Goal: Task Accomplishment & Management: Use online tool/utility

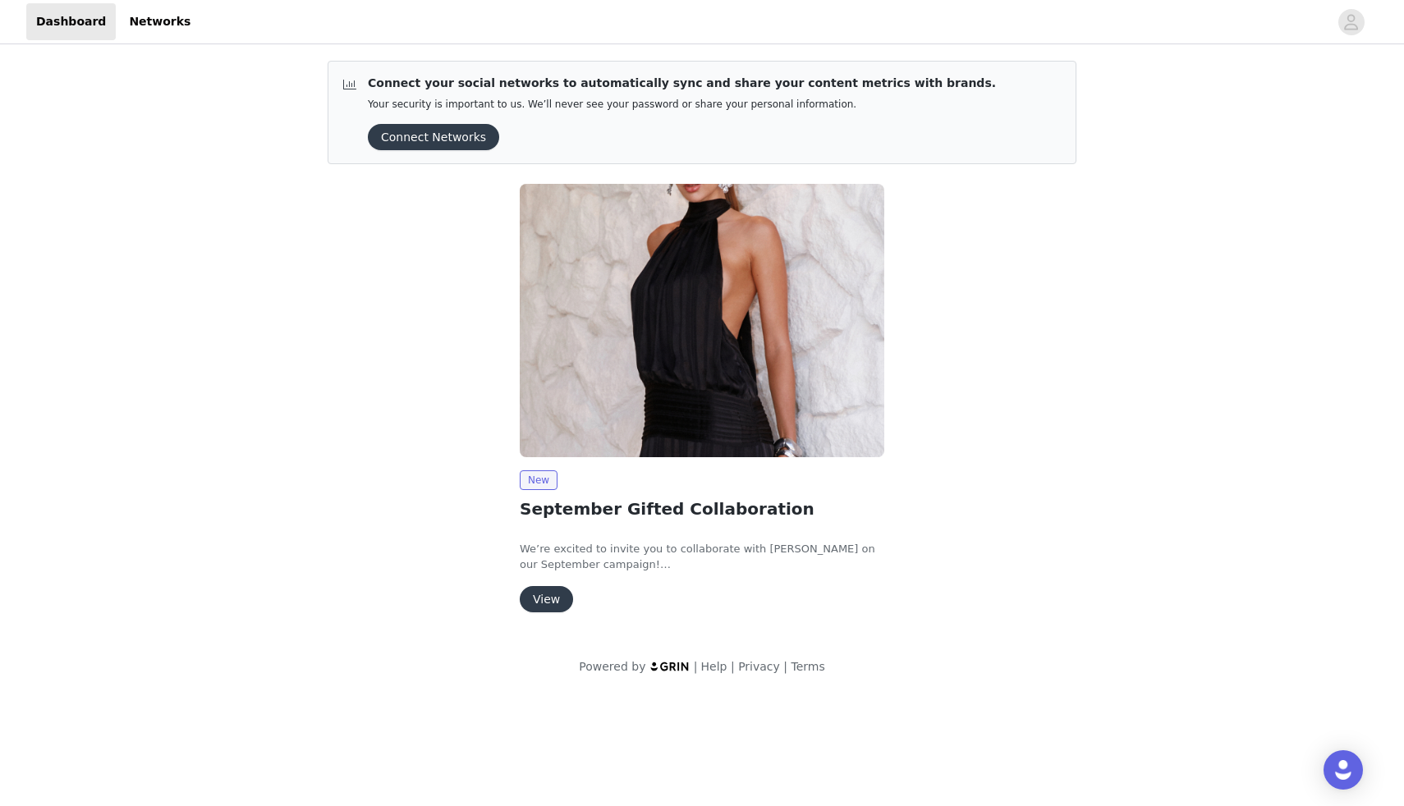
click at [554, 601] on button "View" at bounding box center [546, 599] width 53 height 26
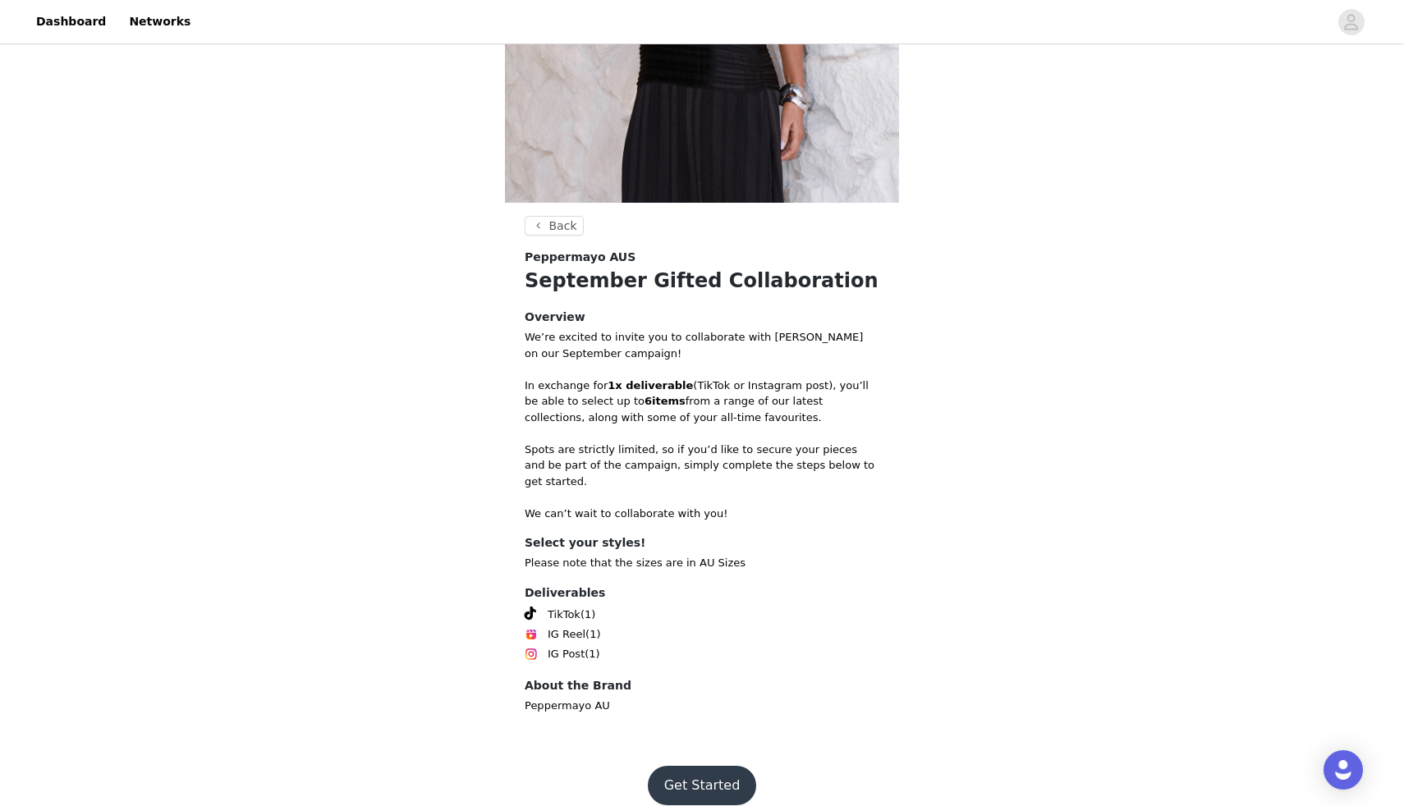
scroll to position [340, 0]
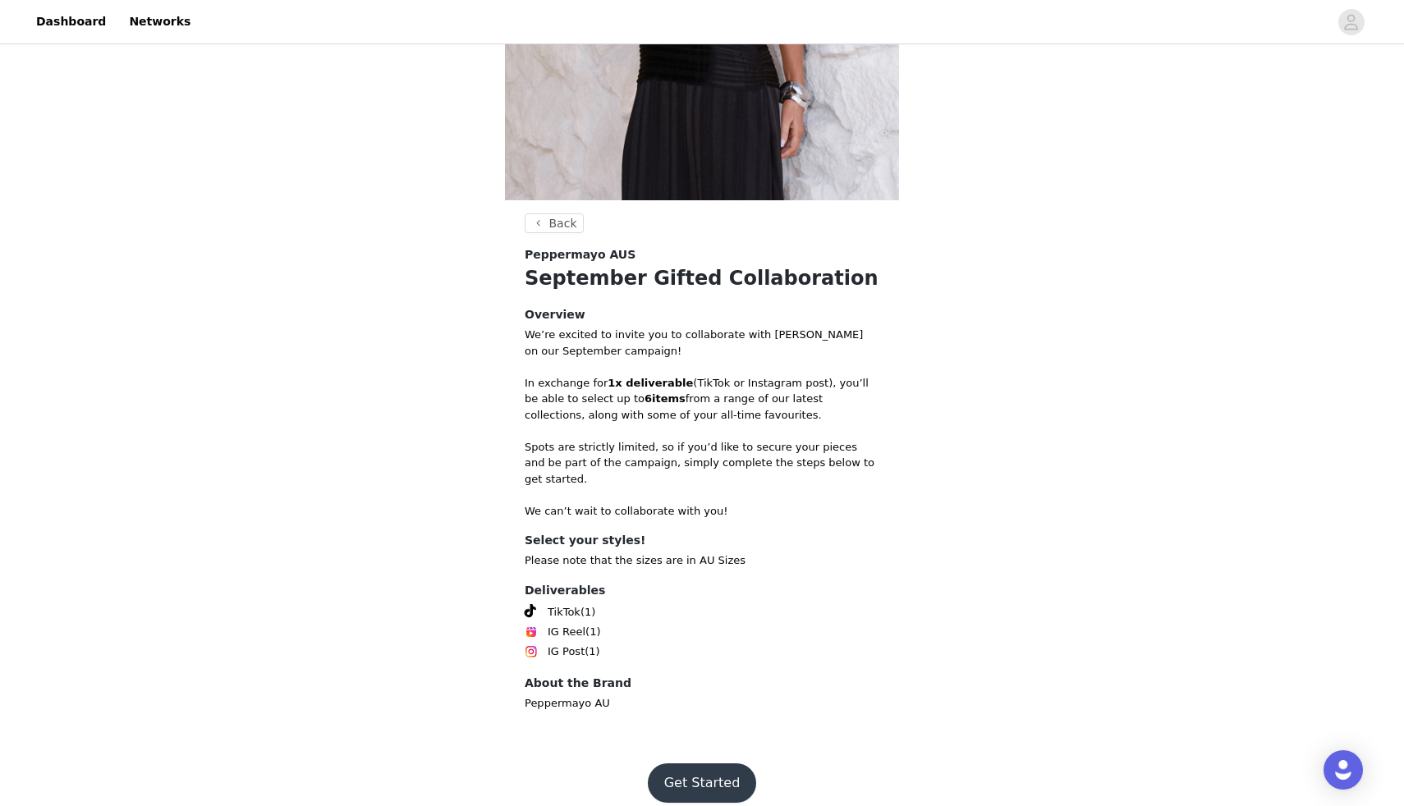
click at [704, 764] on button "Get Started" at bounding box center [702, 783] width 109 height 39
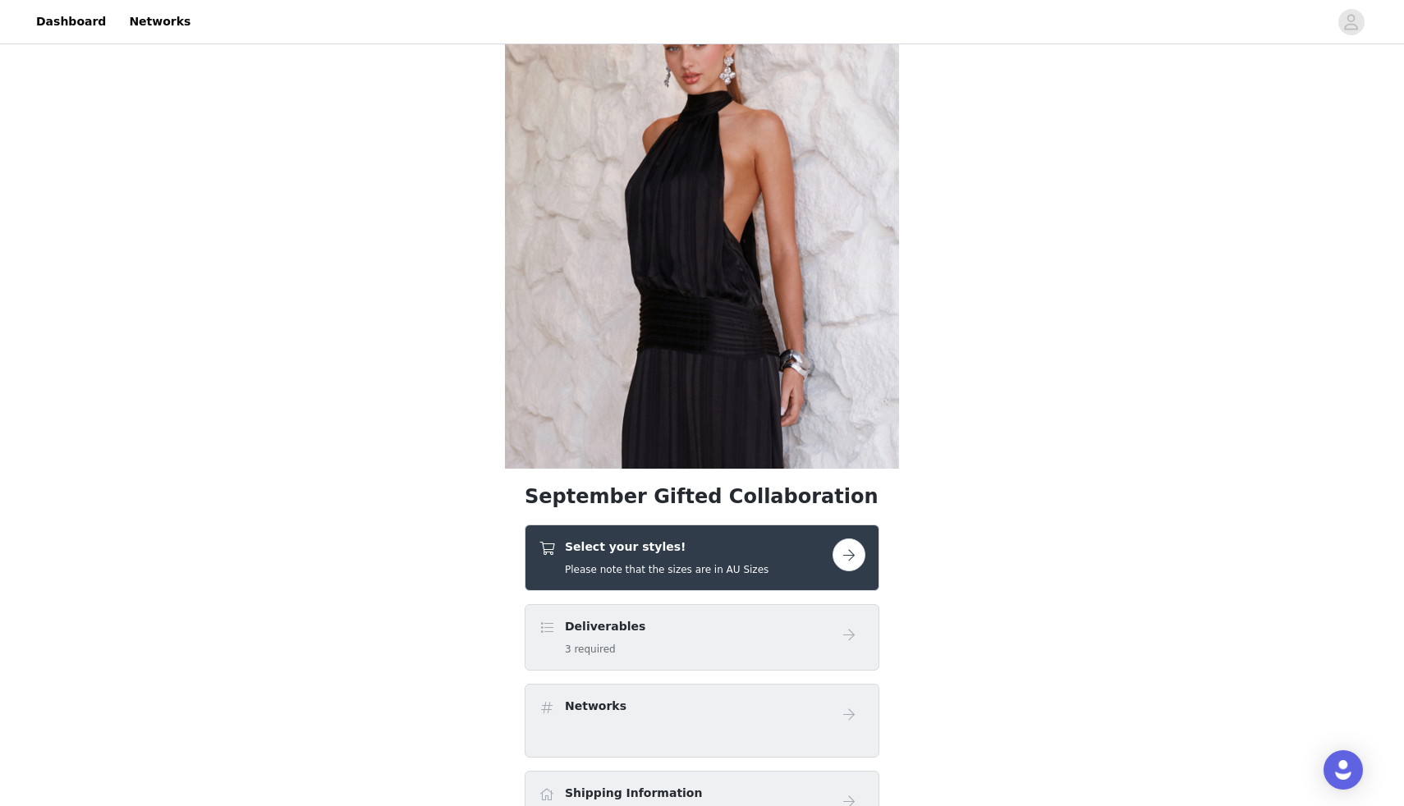
scroll to position [277, 0]
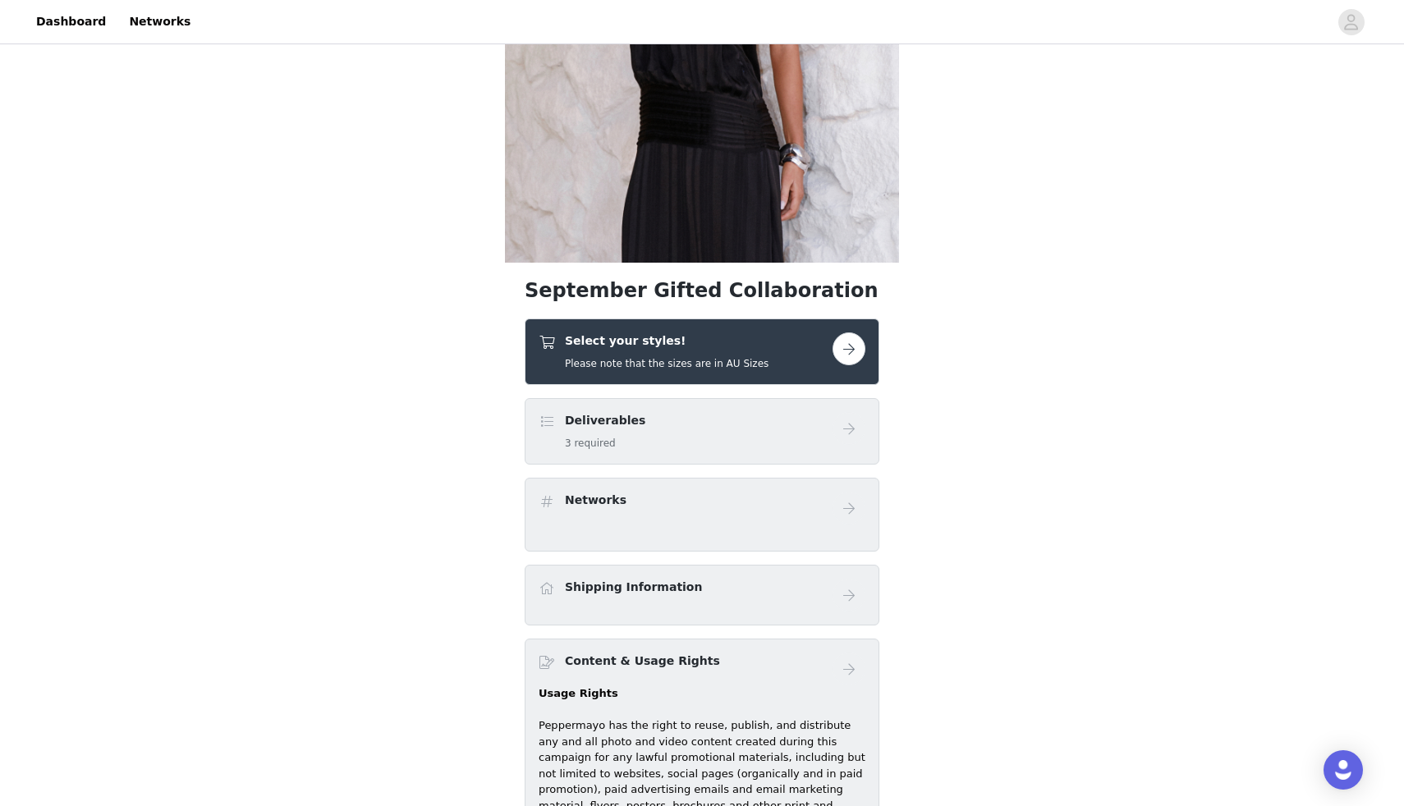
click at [847, 351] on button "button" at bounding box center [848, 348] width 33 height 33
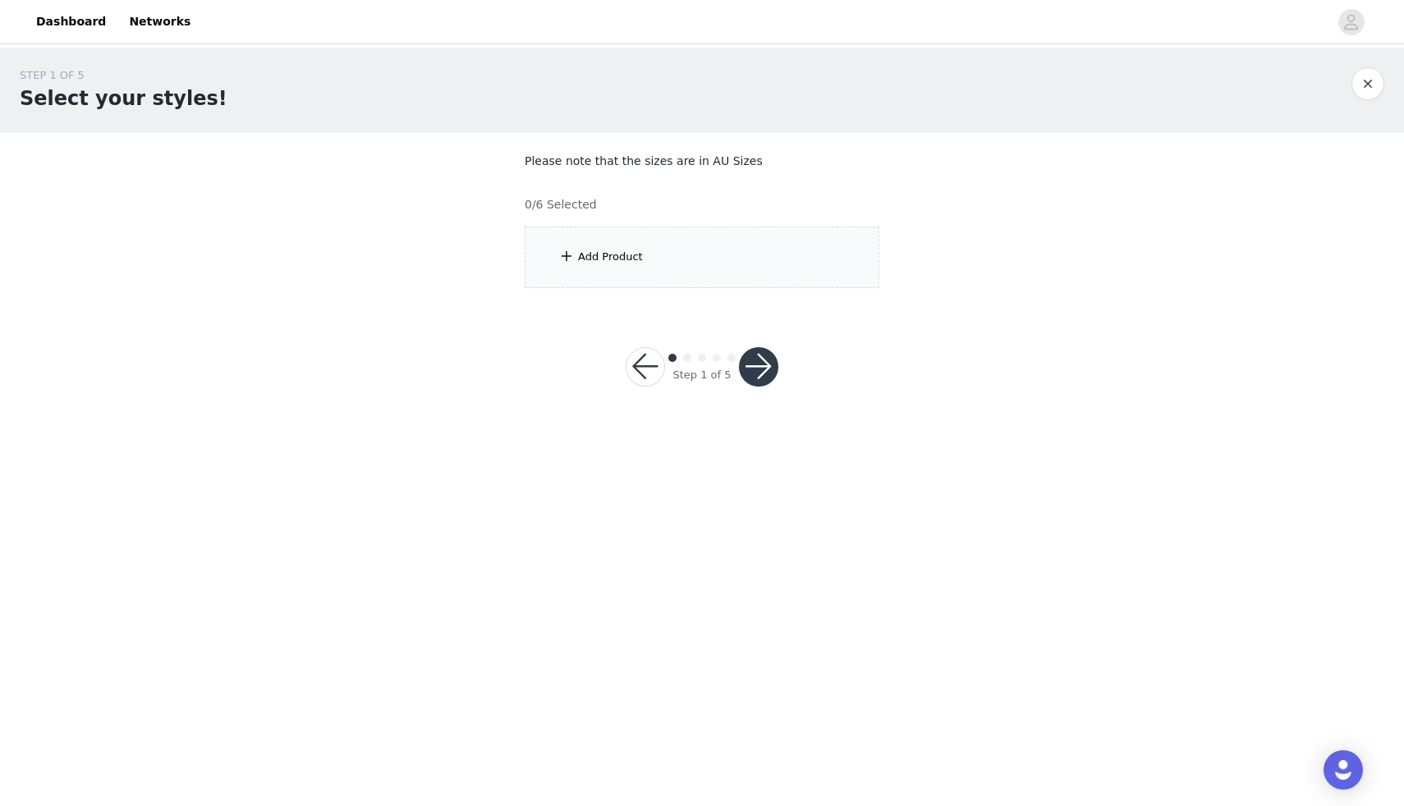
click at [555, 279] on div "Add Product" at bounding box center [702, 258] width 355 height 62
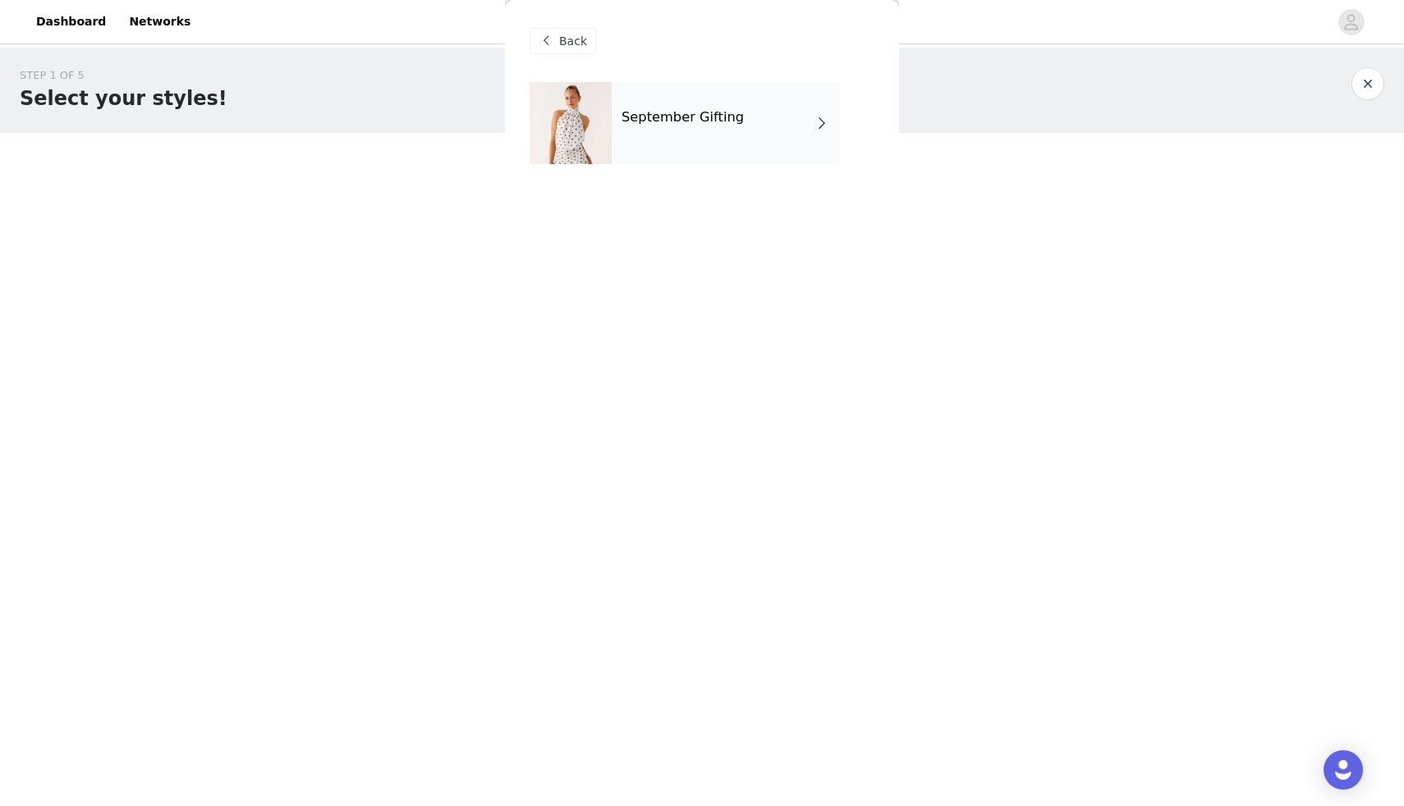
click at [591, 140] on div at bounding box center [571, 123] width 82 height 82
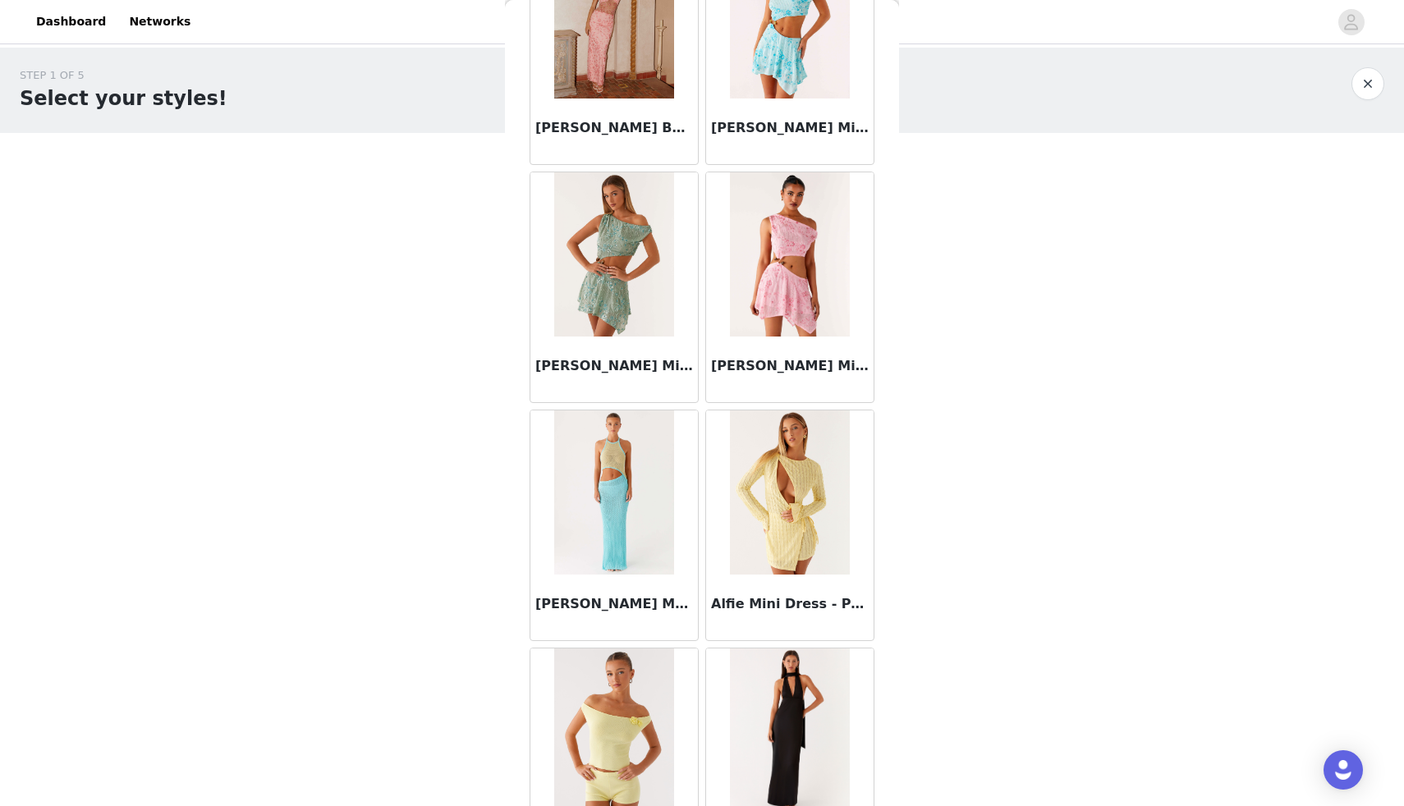
scroll to position [1706, 0]
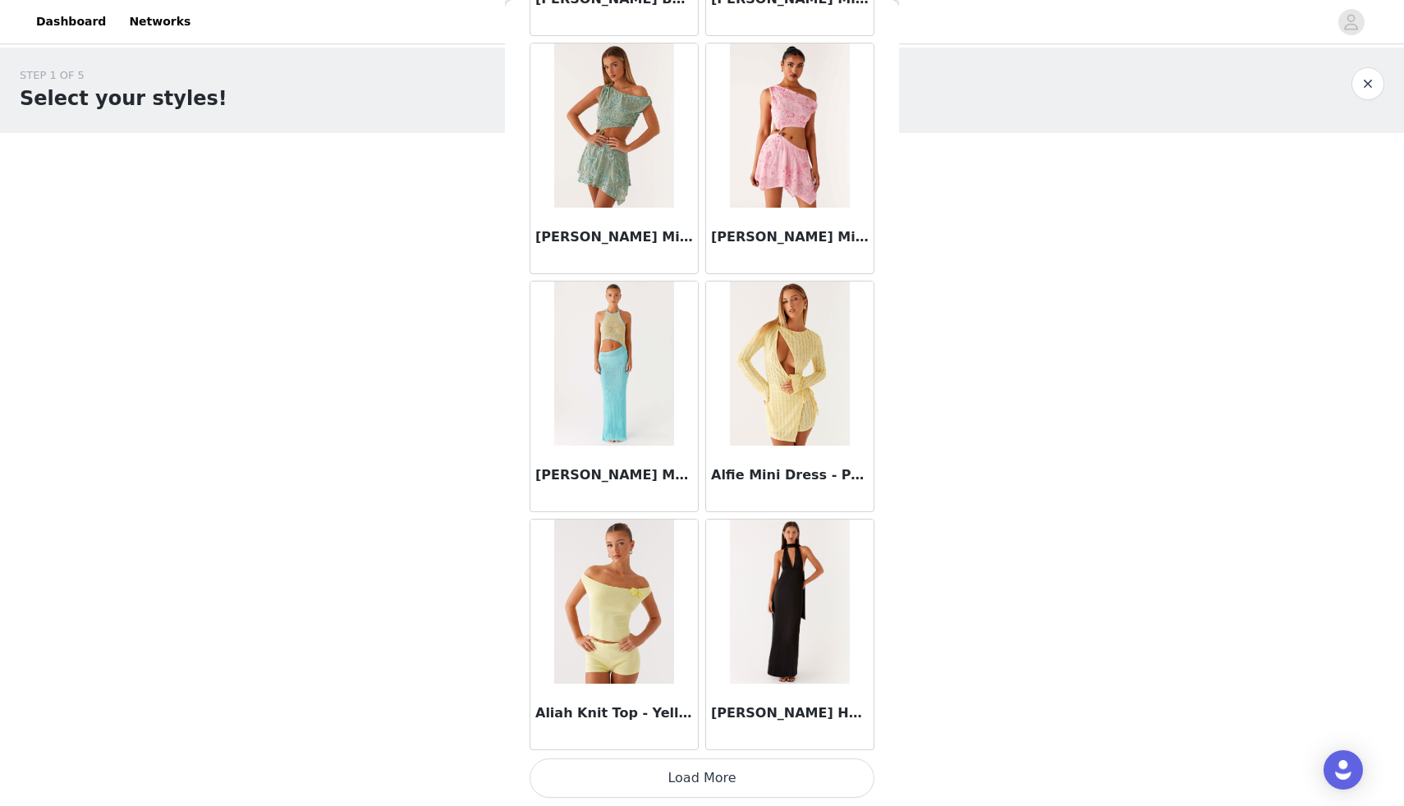
click at [540, 491] on div "[PERSON_NAME] Maxi Dress - Multi" at bounding box center [613, 479] width 167 height 66
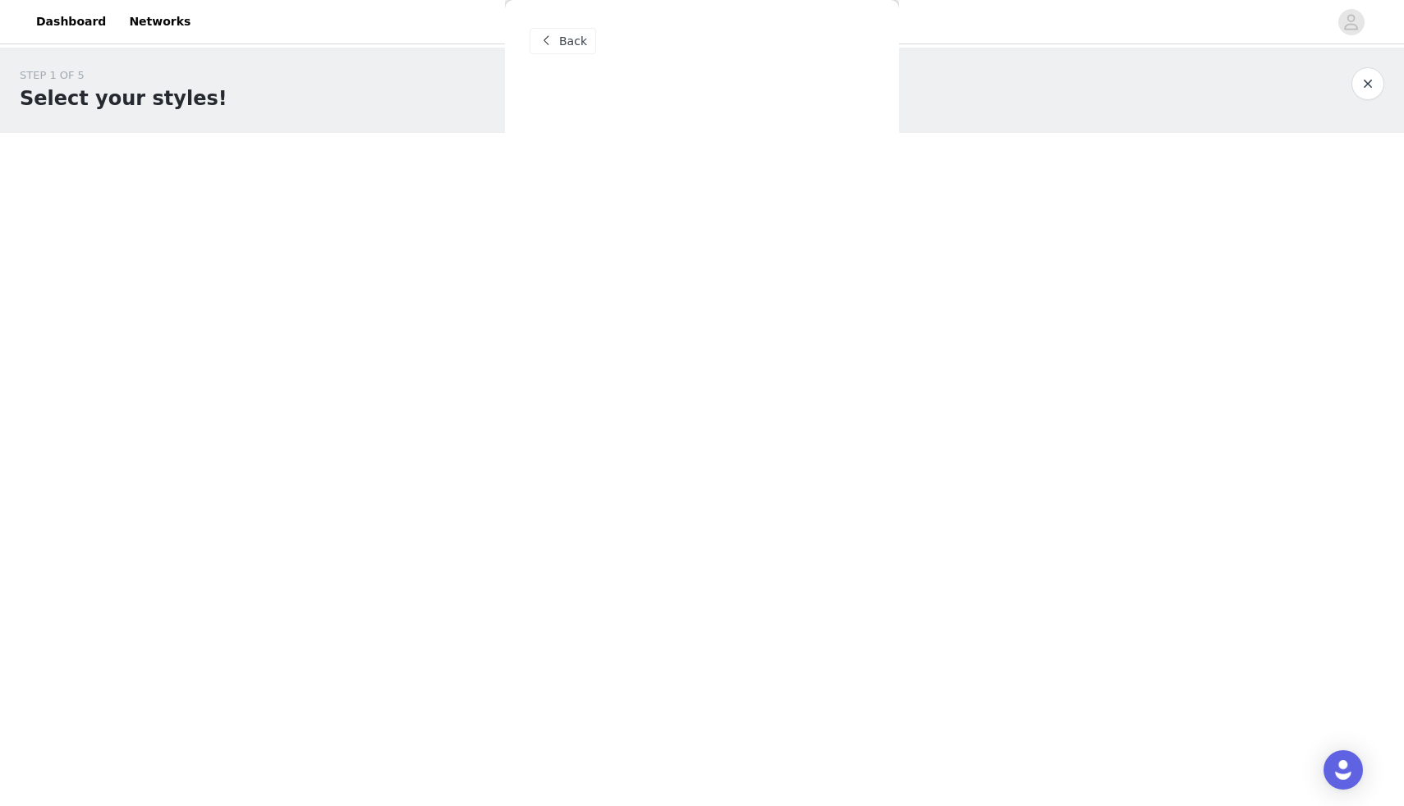
scroll to position [0, 0]
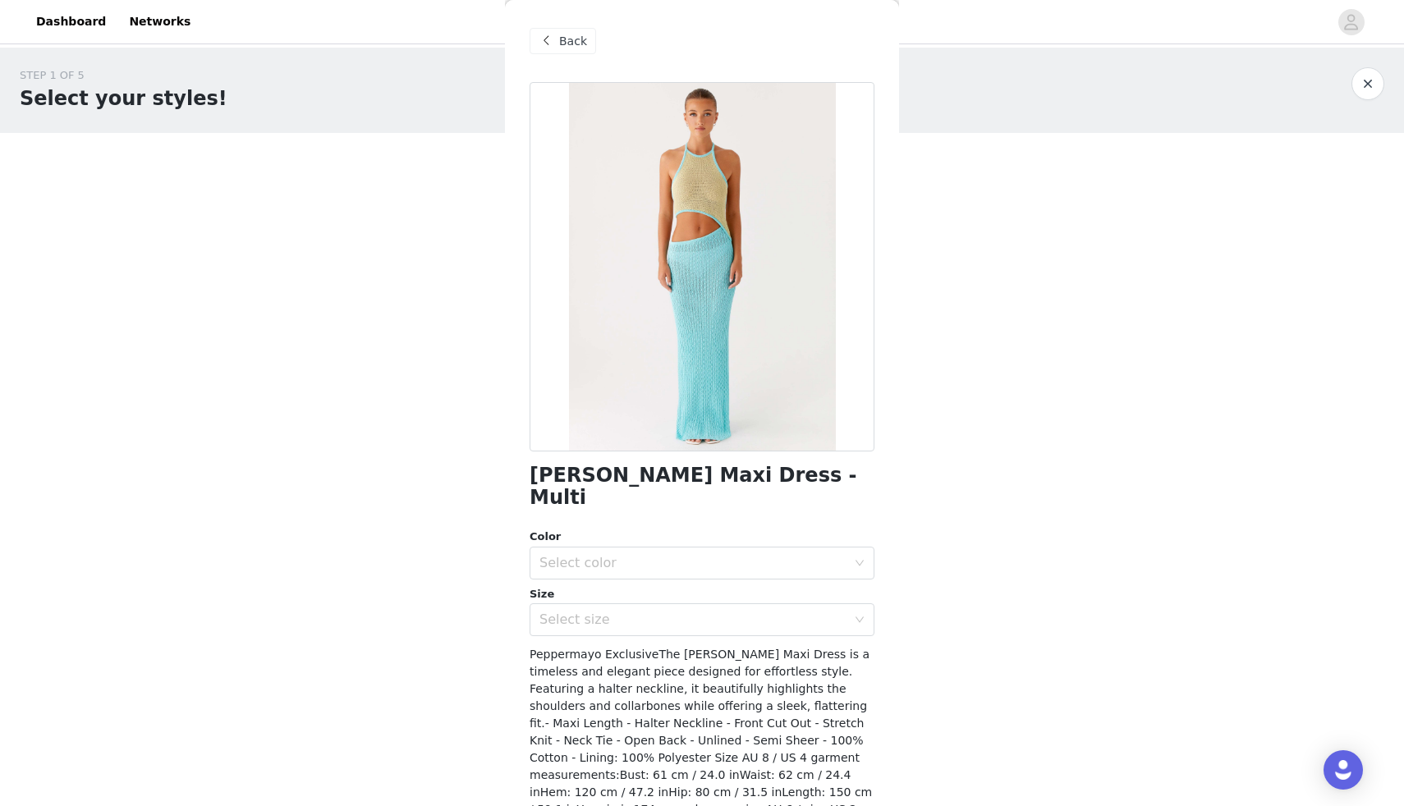
click at [560, 40] on span "Back" at bounding box center [573, 41] width 28 height 17
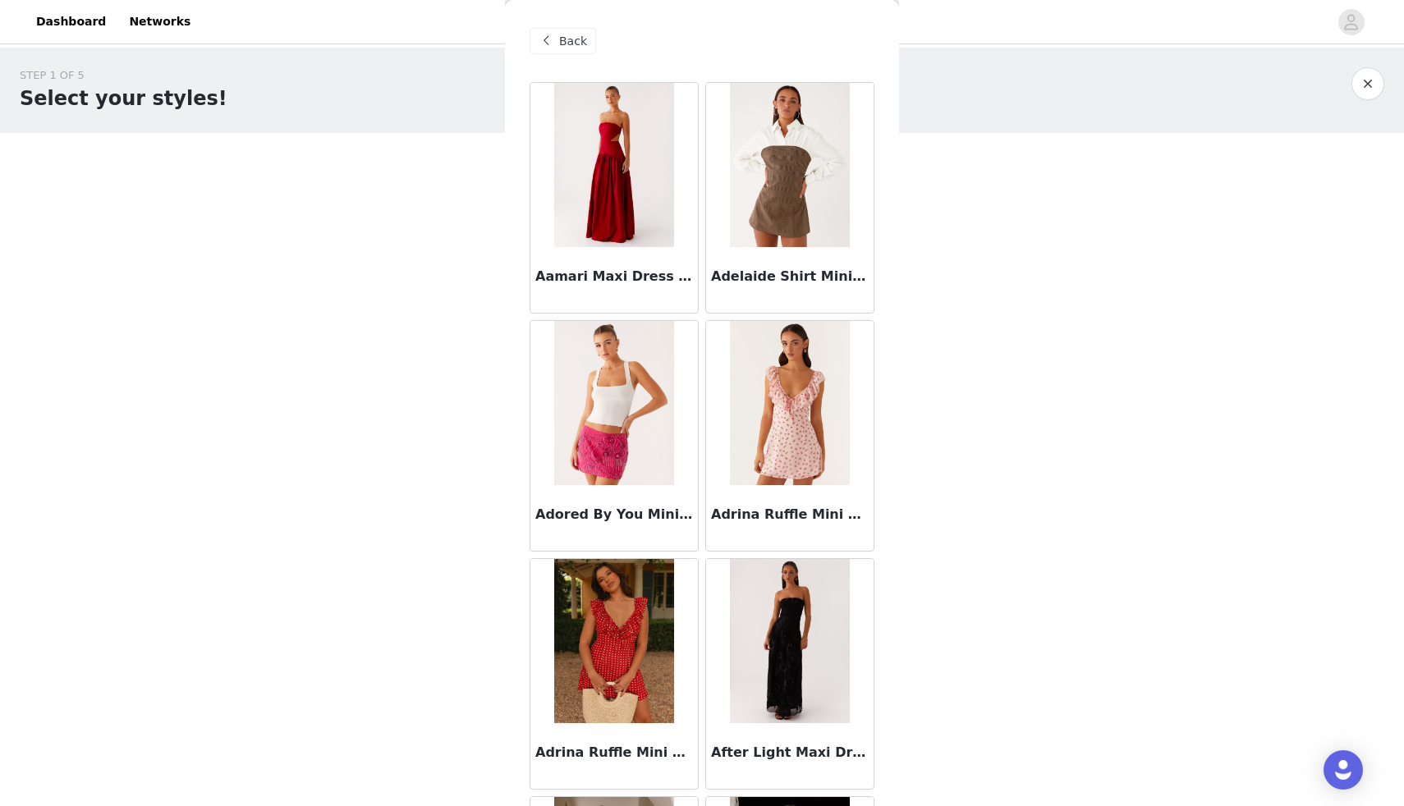
click at [615, 193] on img at bounding box center [613, 165] width 119 height 164
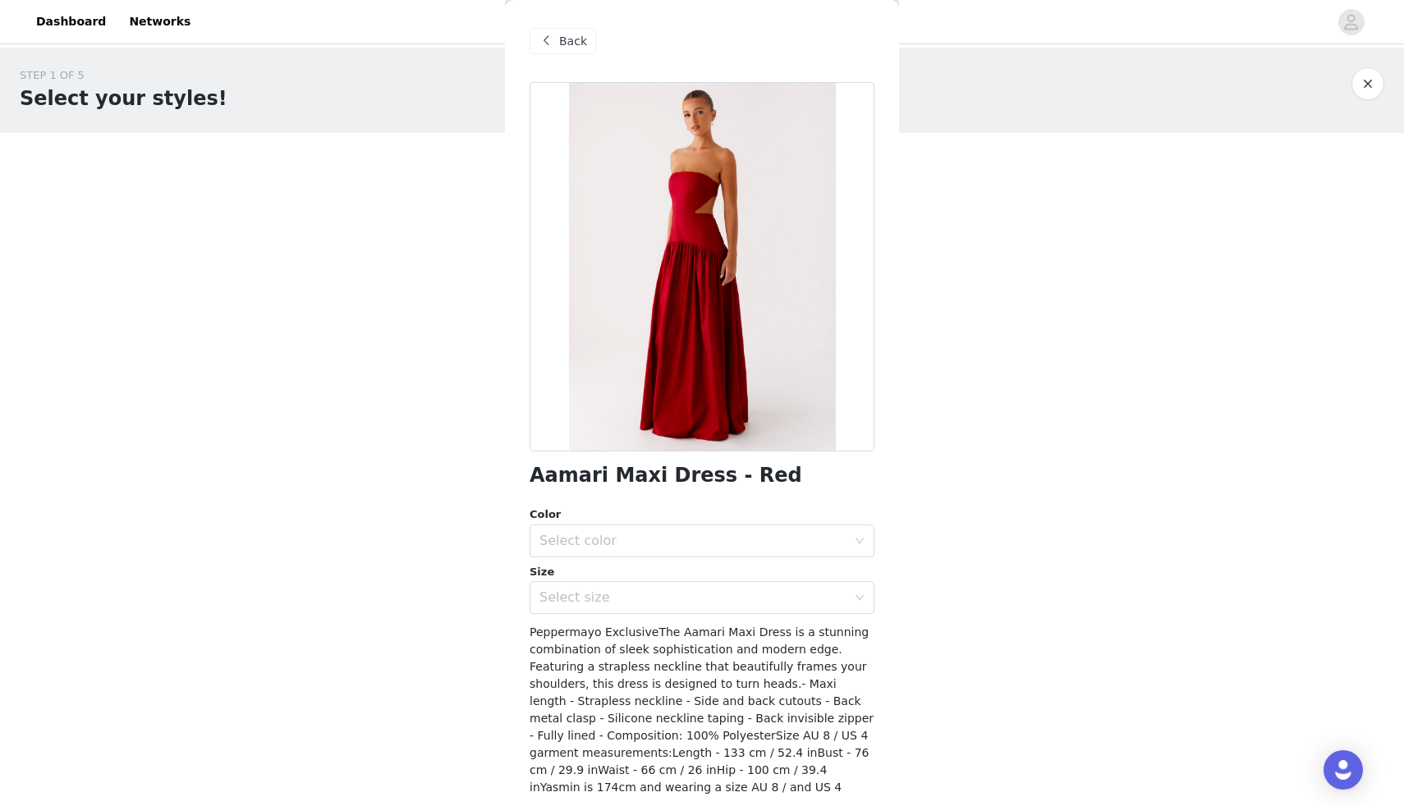
click at [570, 481] on h1 "Aamari Maxi Dress - Red" at bounding box center [666, 476] width 273 height 22
copy div "Aamari Maxi Dress - Red"
click at [560, 41] on span "Back" at bounding box center [573, 41] width 28 height 17
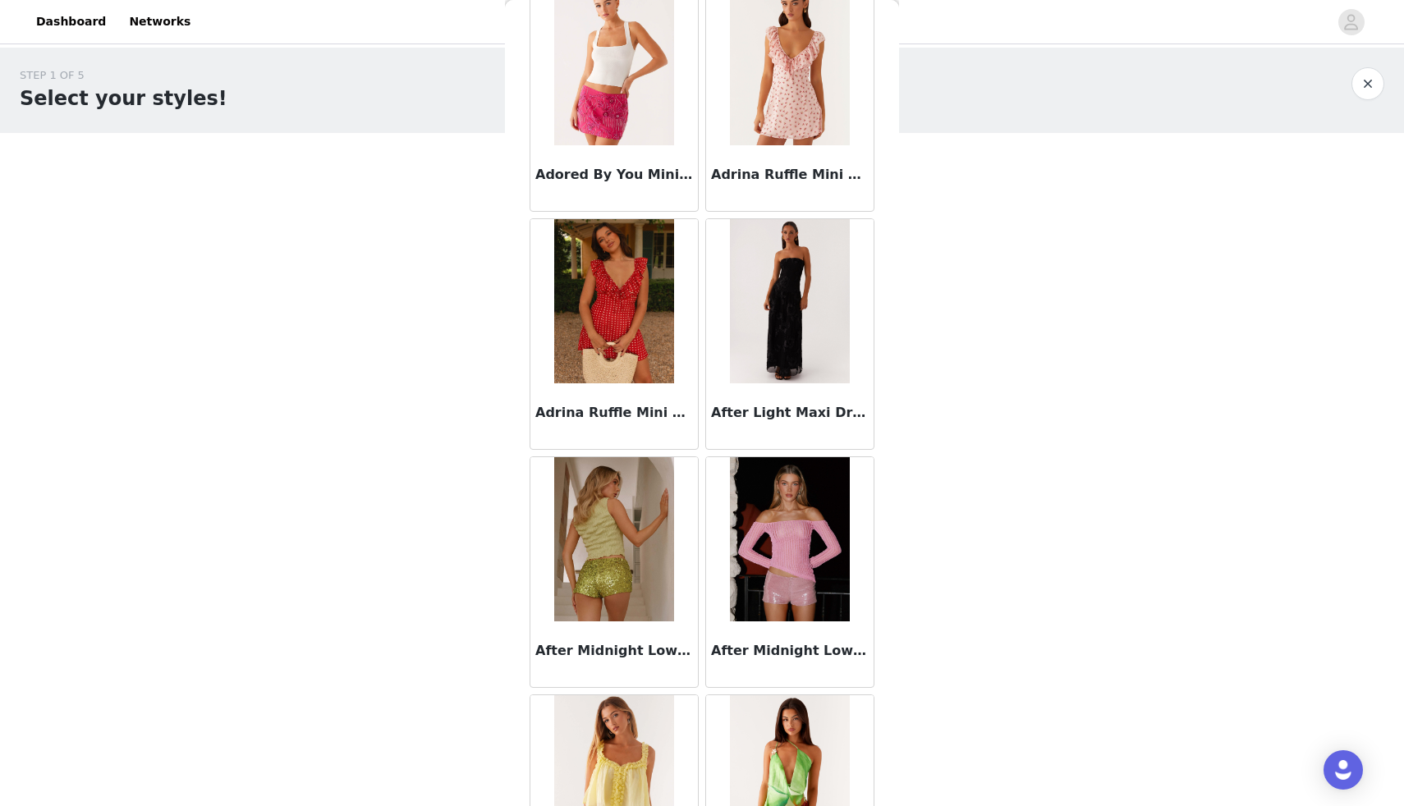
scroll to position [343, 0]
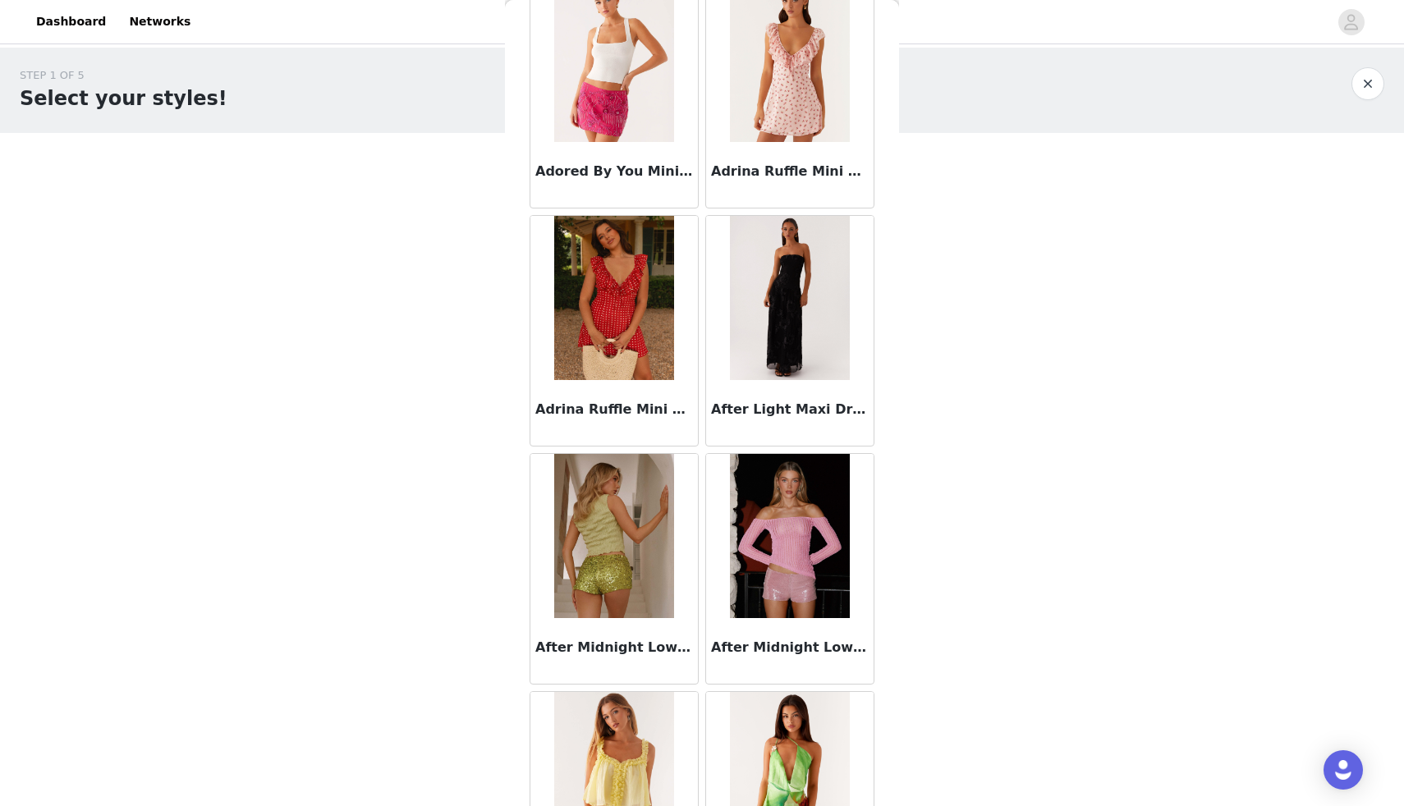
click at [810, 315] on img at bounding box center [789, 298] width 119 height 164
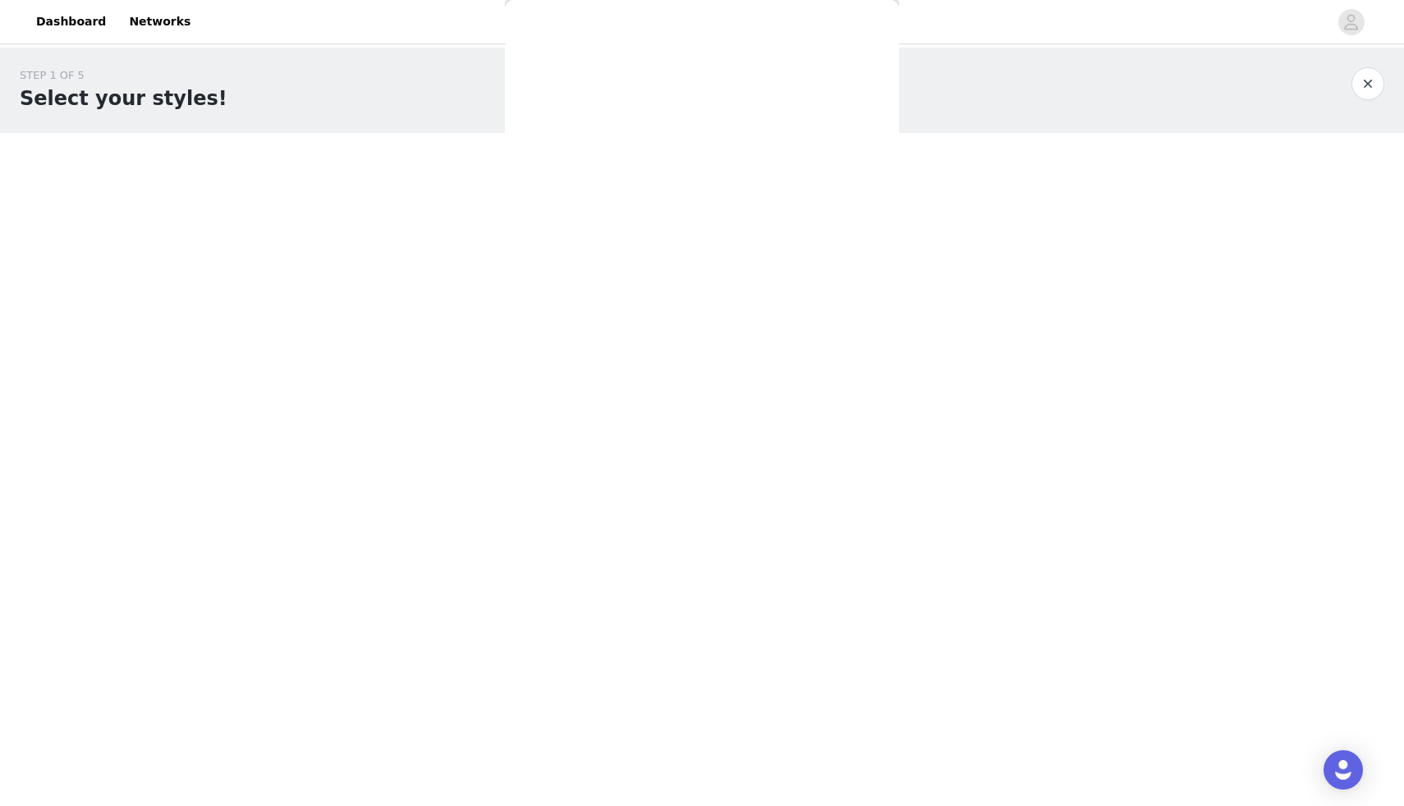
scroll to position [0, 0]
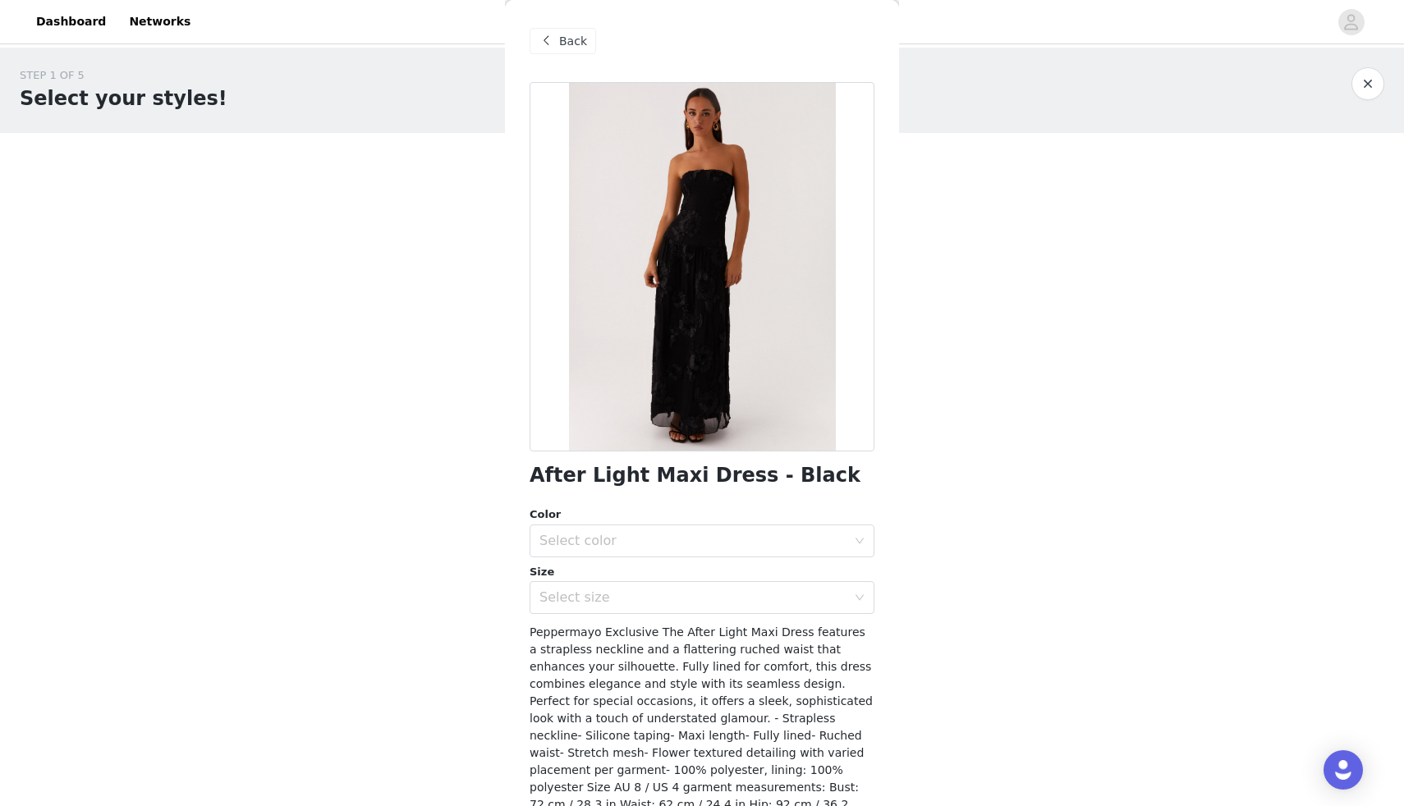
click at [631, 474] on h1 "After Light Maxi Dress - Black" at bounding box center [695, 476] width 331 height 22
copy div "After Light Maxi Dress - Black"
click at [571, 40] on span "Back" at bounding box center [573, 41] width 28 height 17
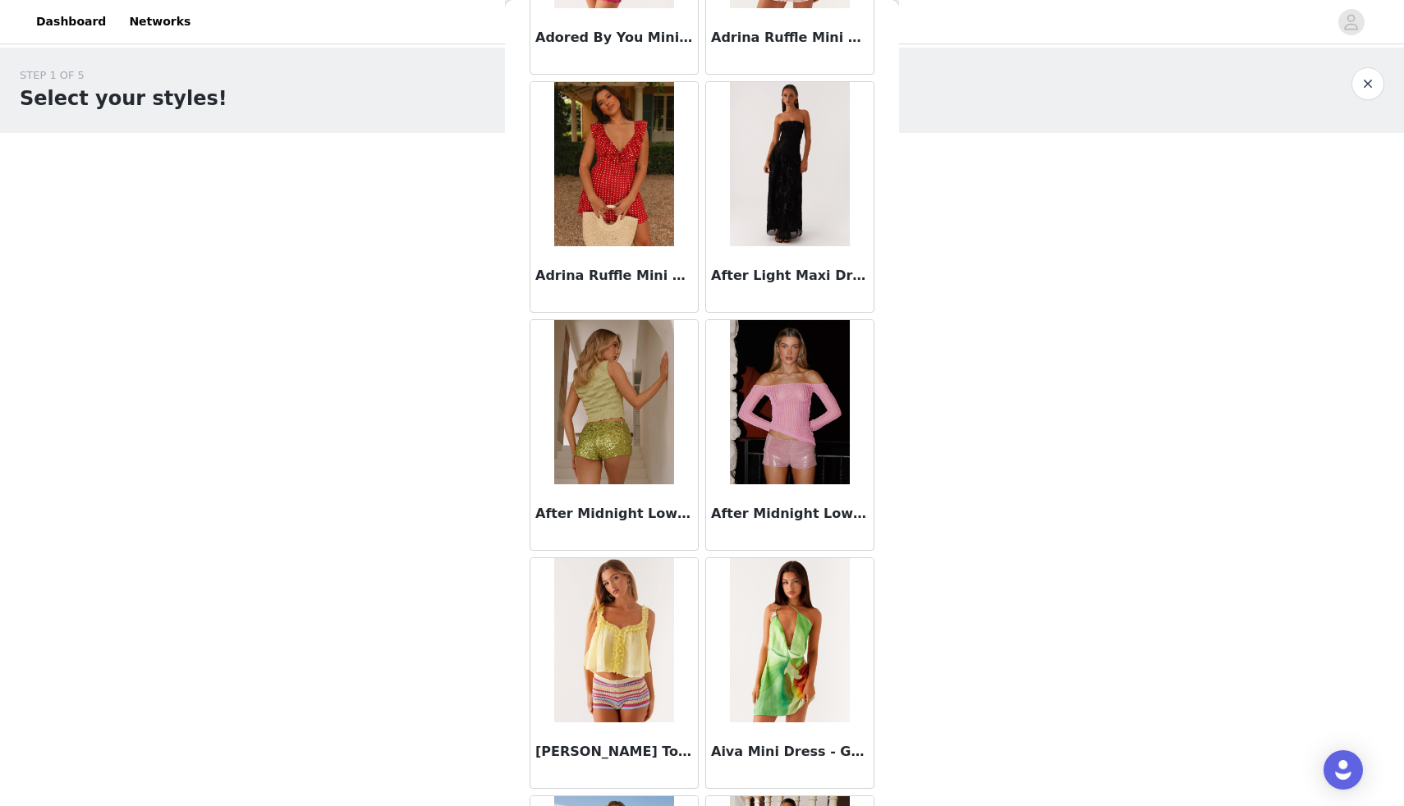
scroll to position [493, 0]
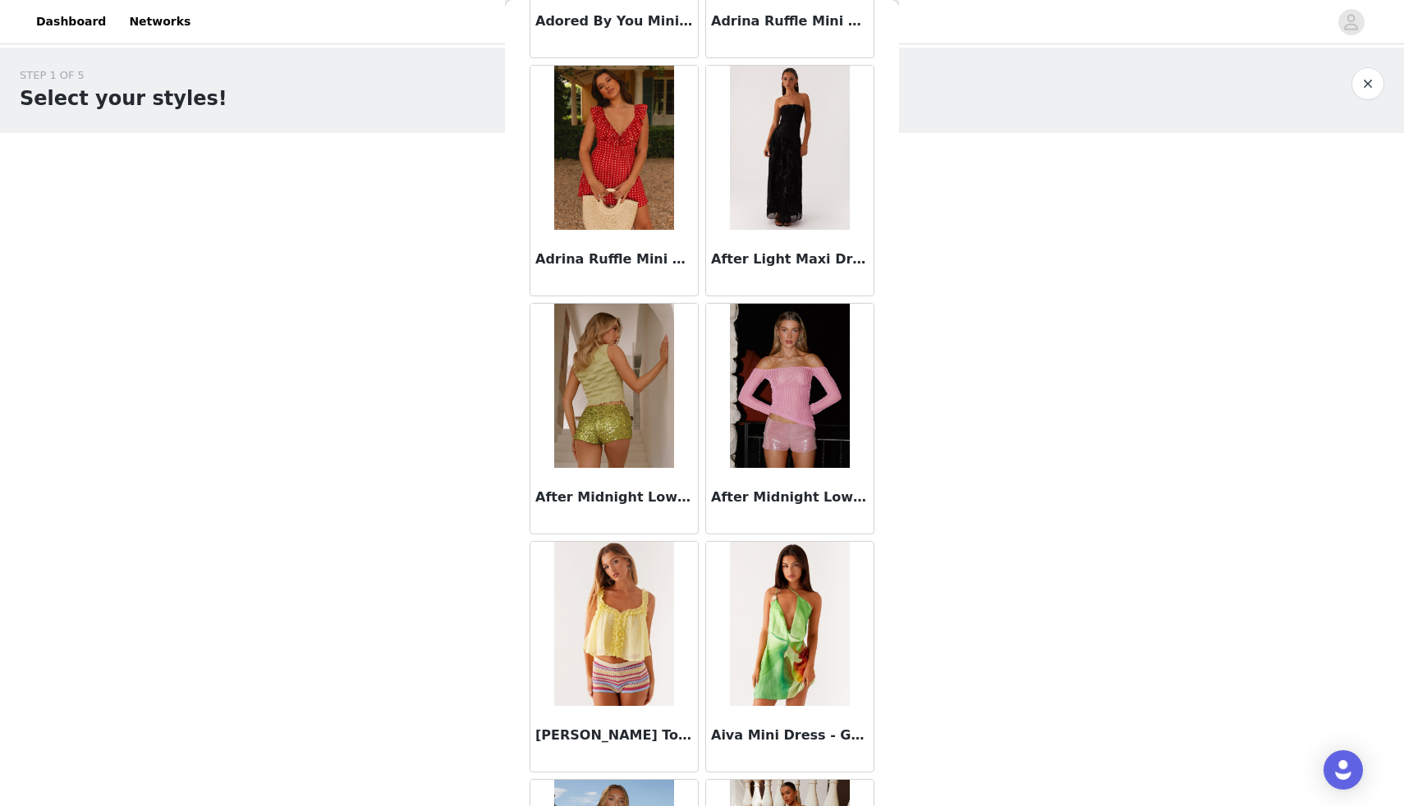
click at [747, 434] on img at bounding box center [789, 386] width 119 height 164
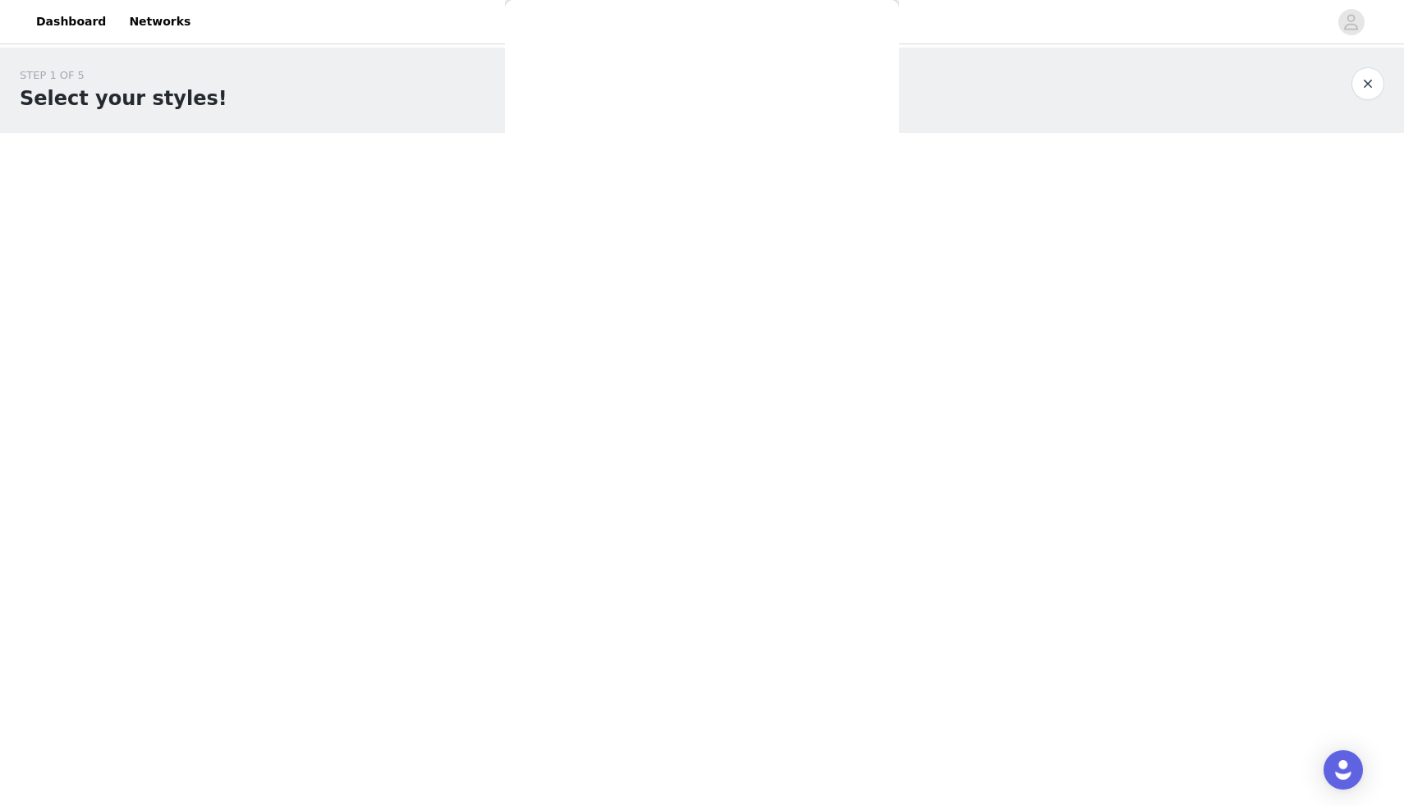
scroll to position [0, 0]
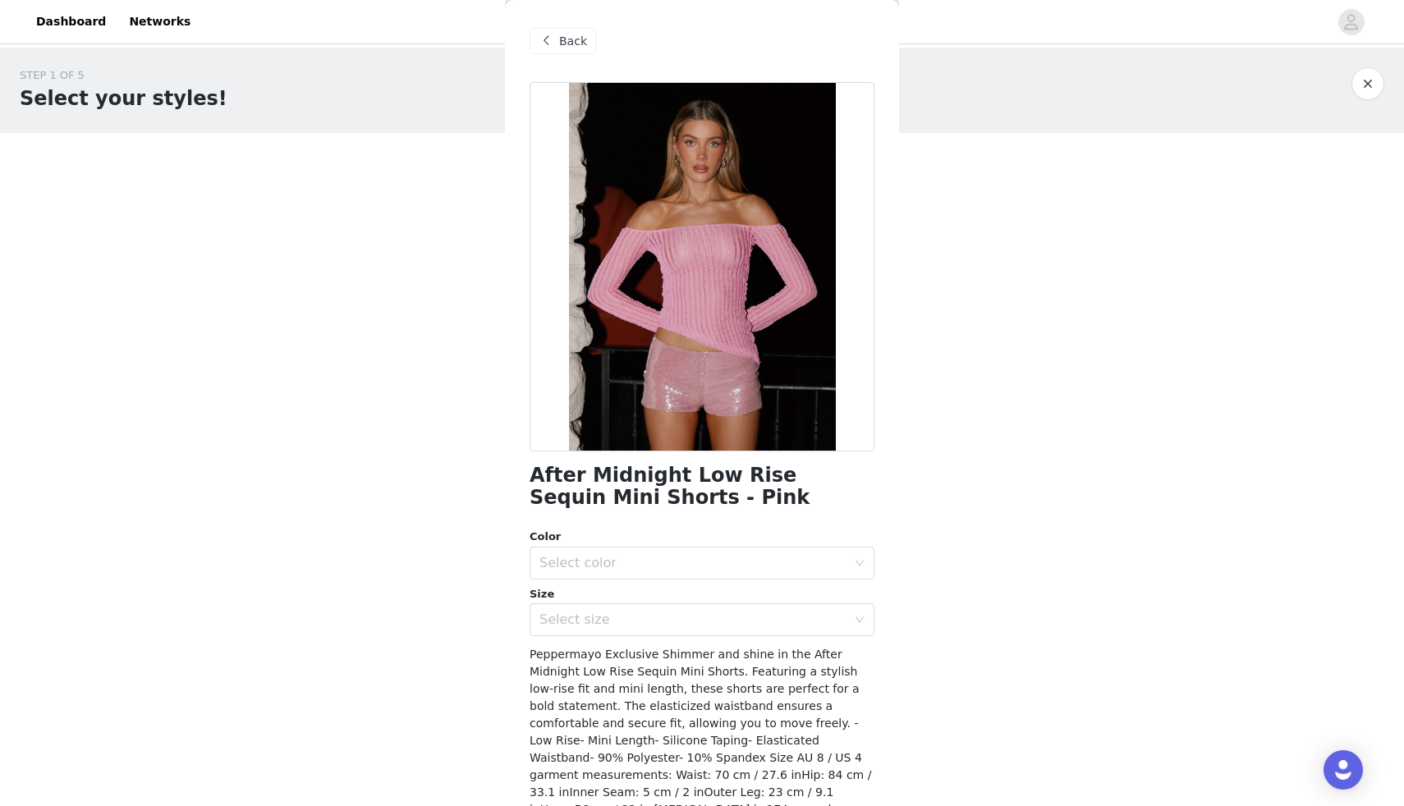
click at [567, 38] on span "Back" at bounding box center [573, 41] width 28 height 17
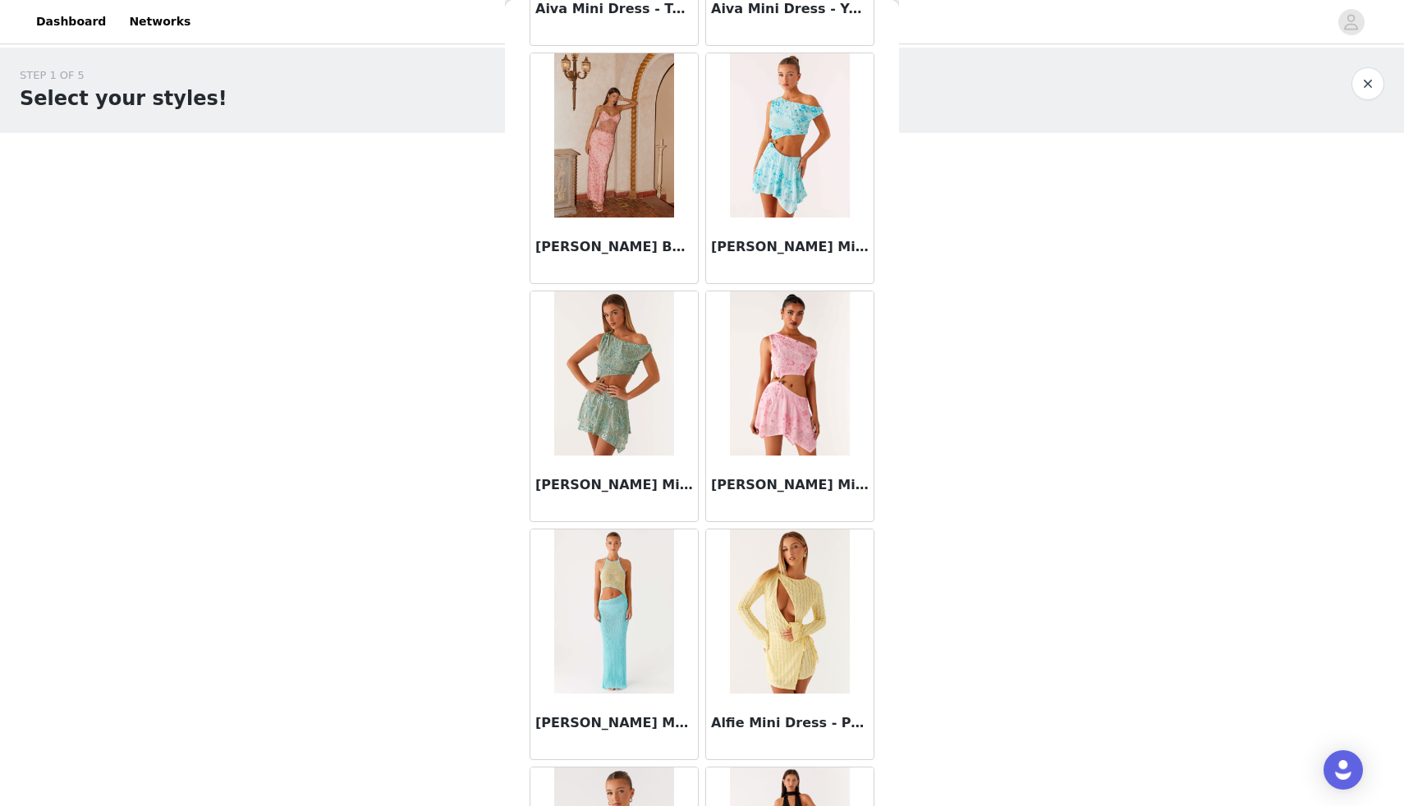
scroll to position [1629, 0]
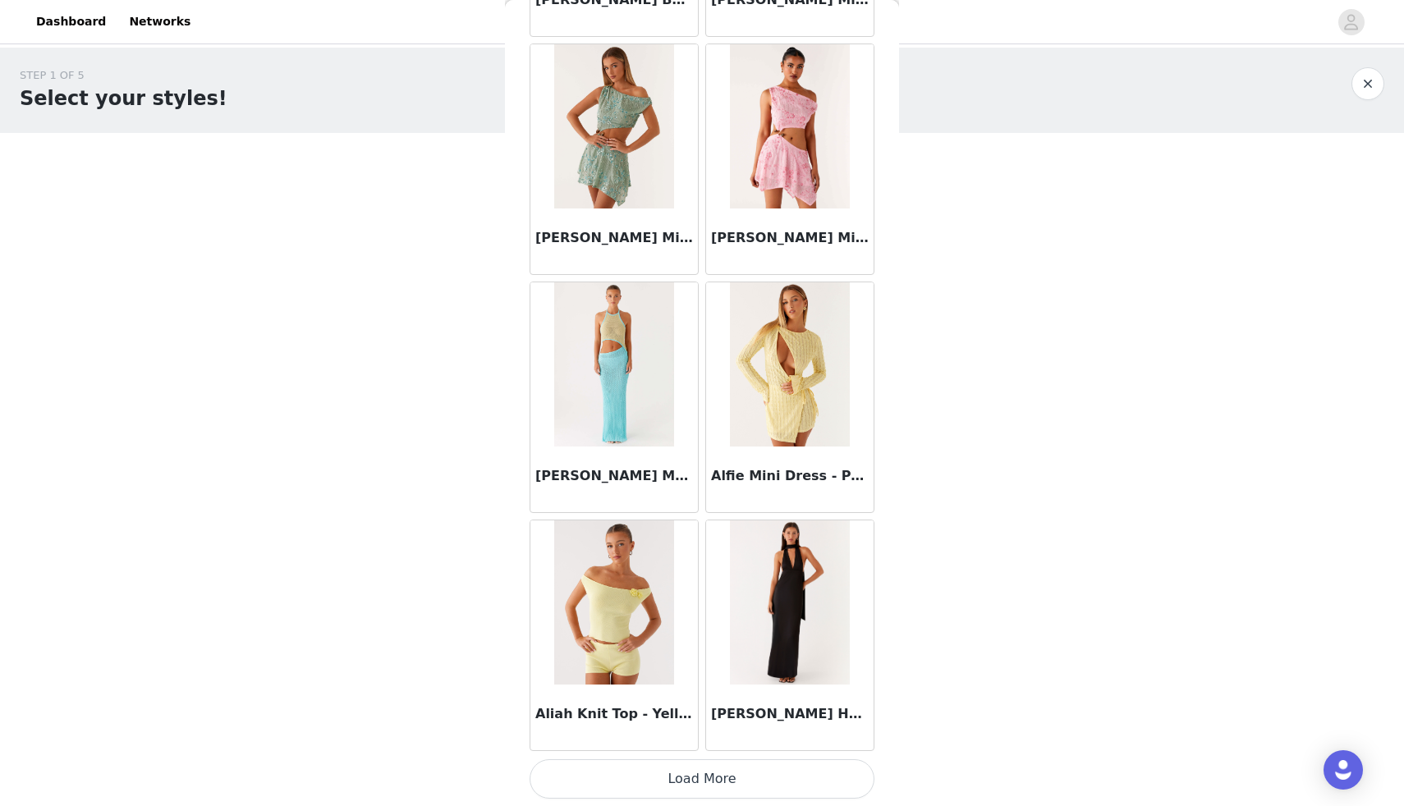
click at [695, 791] on button "Load More" at bounding box center [702, 778] width 345 height 39
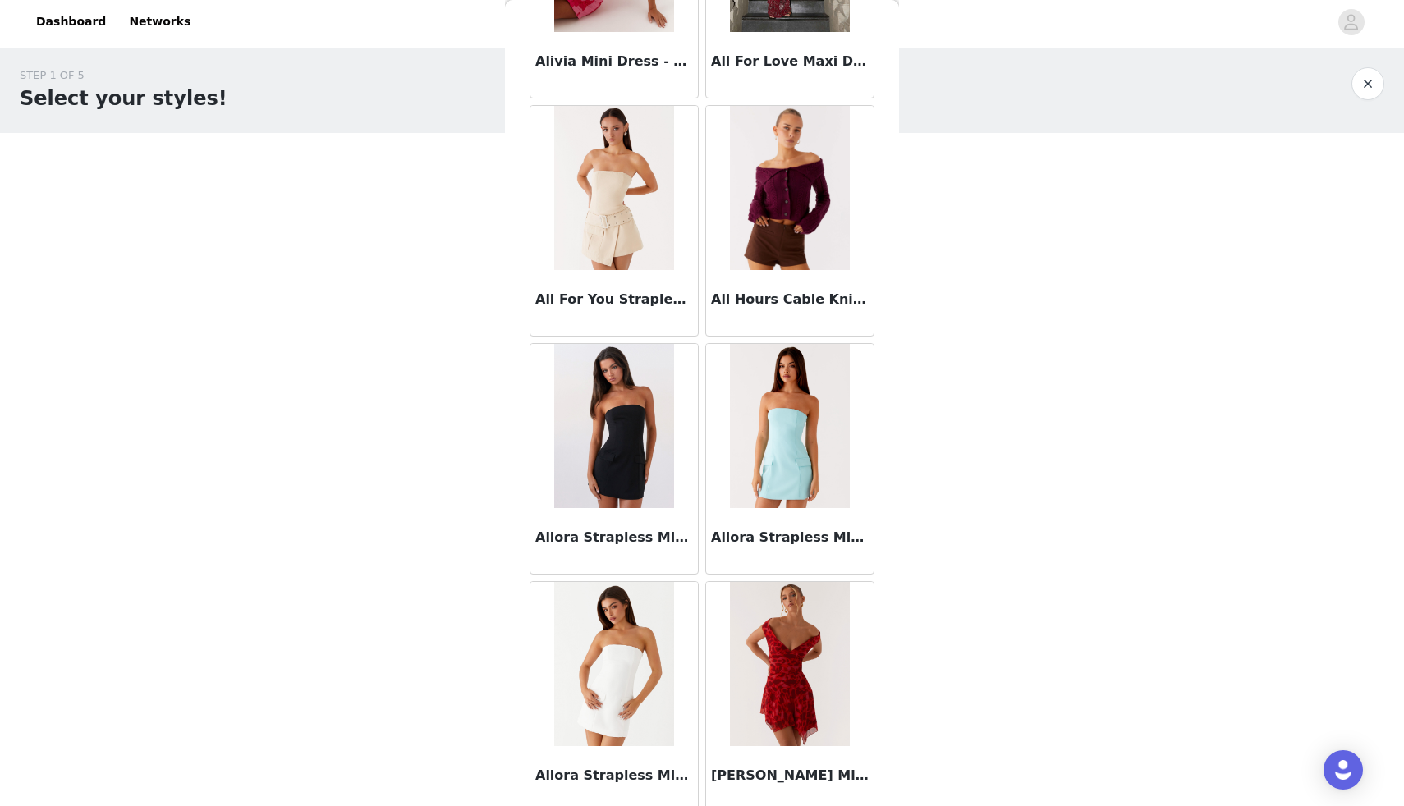
scroll to position [3311, 0]
click at [596, 250] on img at bounding box center [613, 187] width 119 height 164
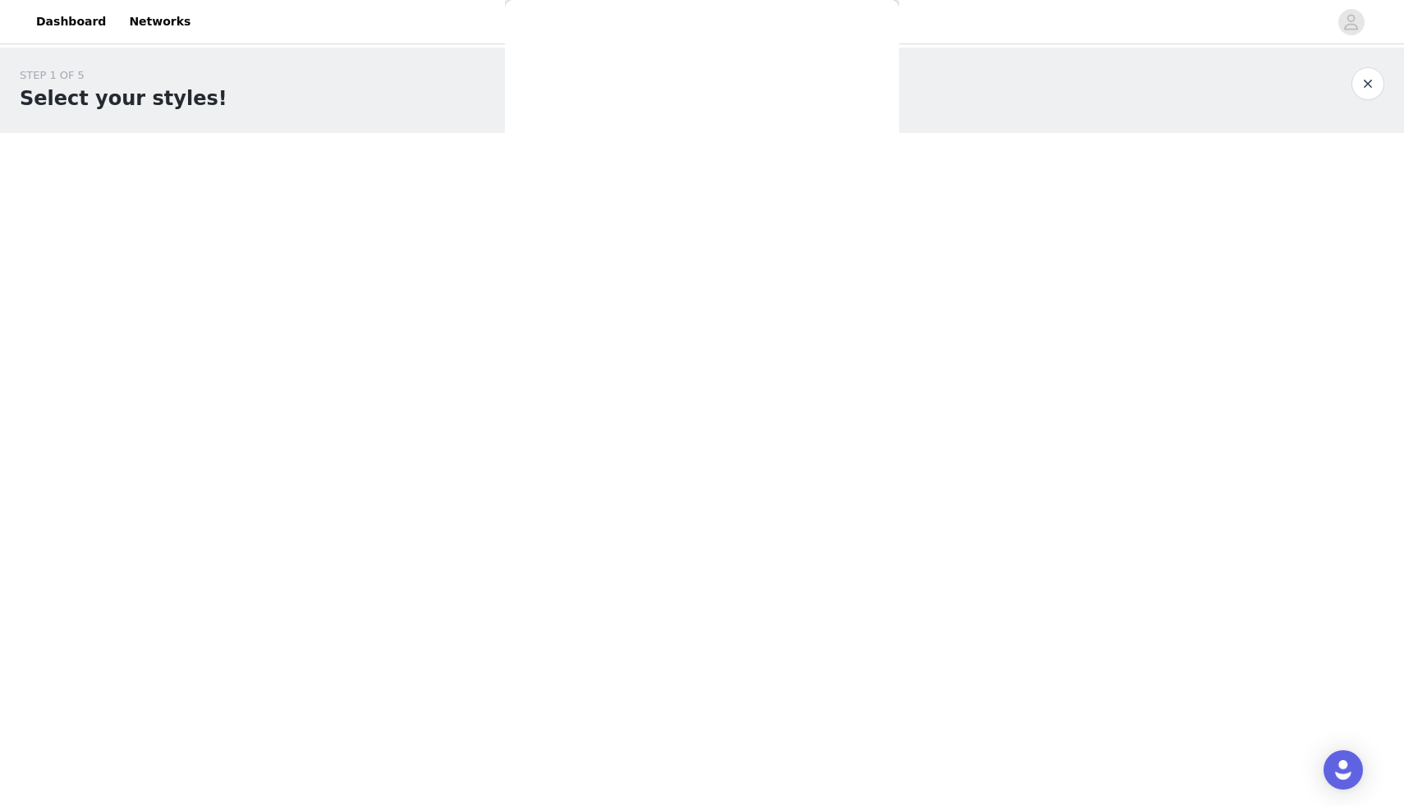
scroll to position [0, 0]
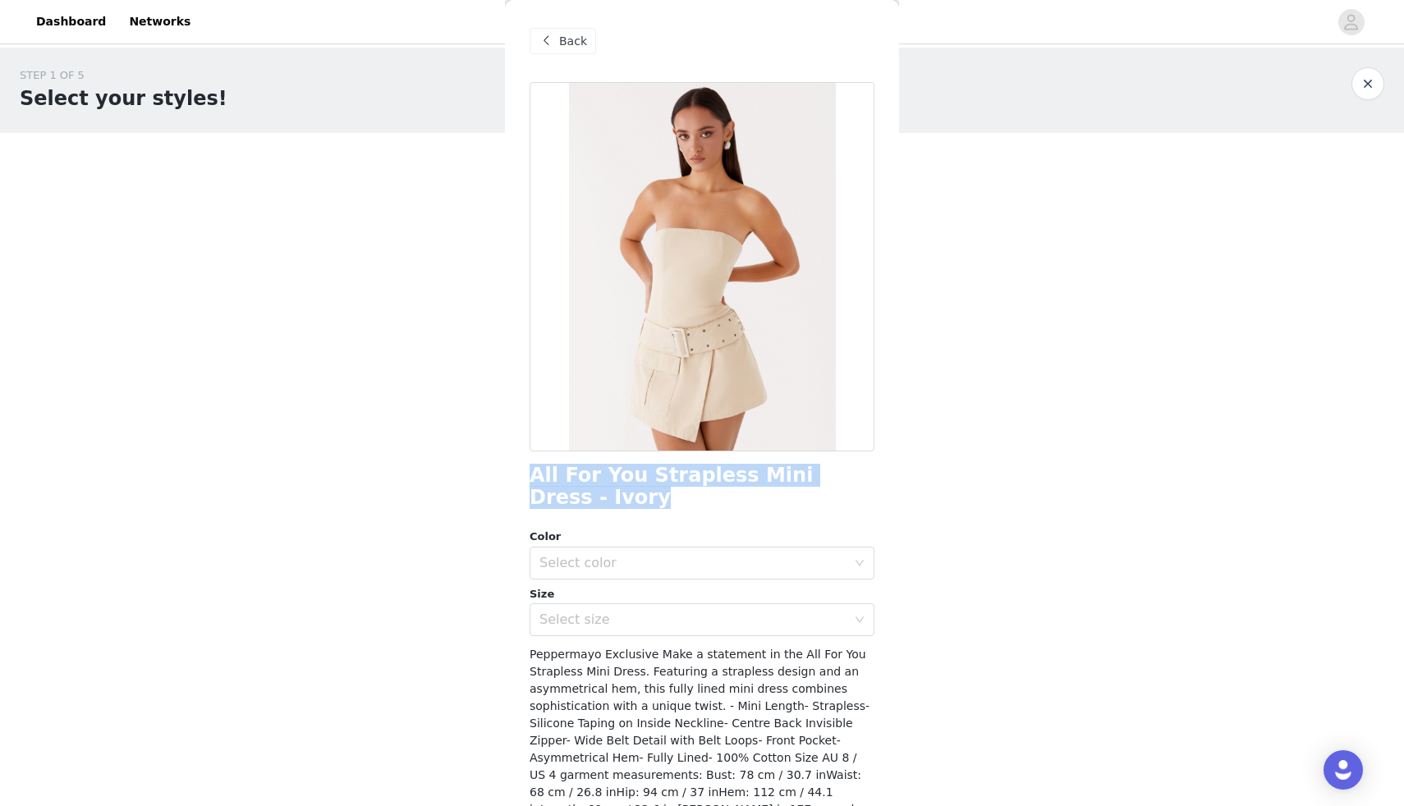
drag, startPoint x: 522, startPoint y: 473, endPoint x: 889, endPoint y: 472, distance: 367.0
click at [889, 472] on div "Back All For You Strapless Mini Dress - Ivory Color Select color Size Select si…" at bounding box center [702, 403] width 394 height 806
copy h1 "All For You Strapless Mini Dress - Ivory"
click at [559, 32] on div "Back" at bounding box center [563, 41] width 66 height 26
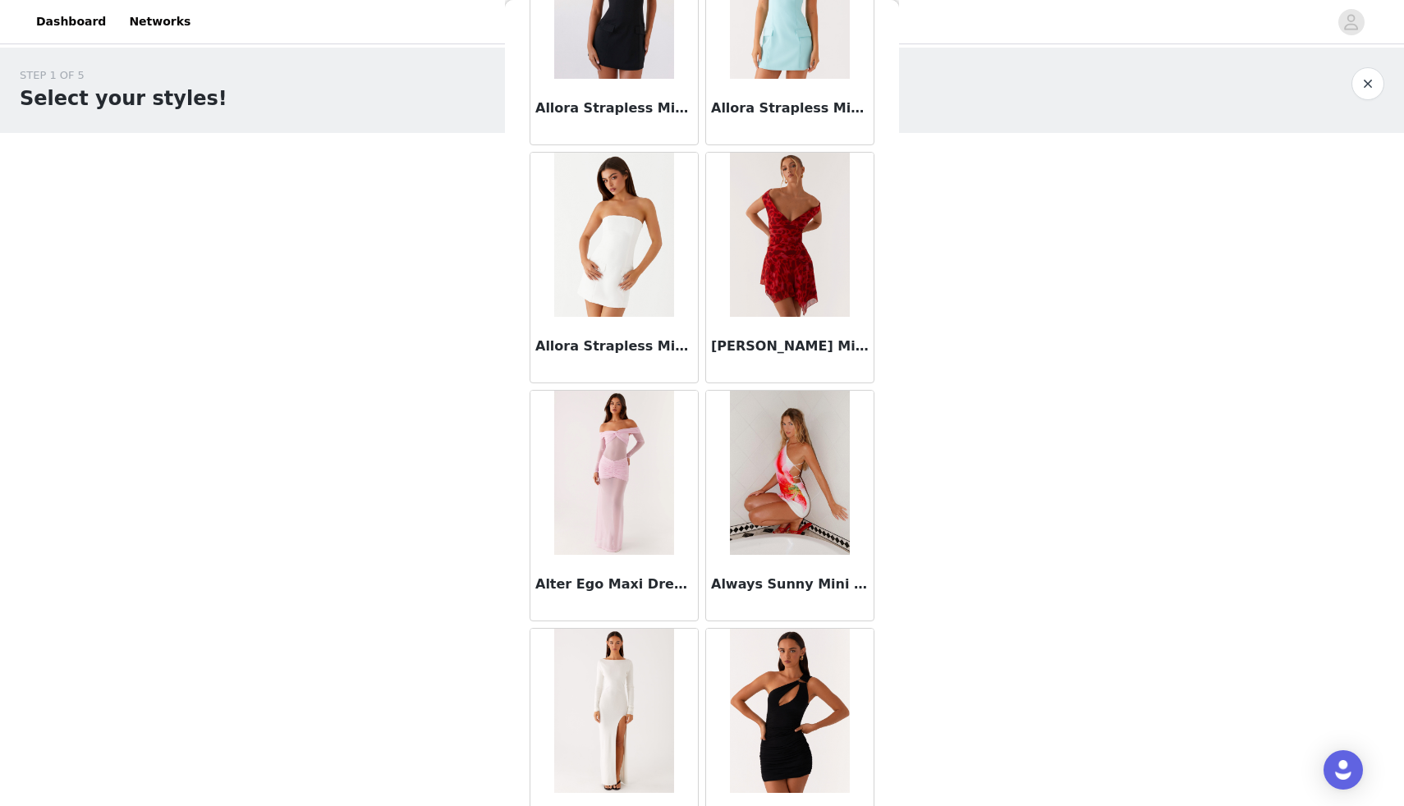
scroll to position [3754, 0]
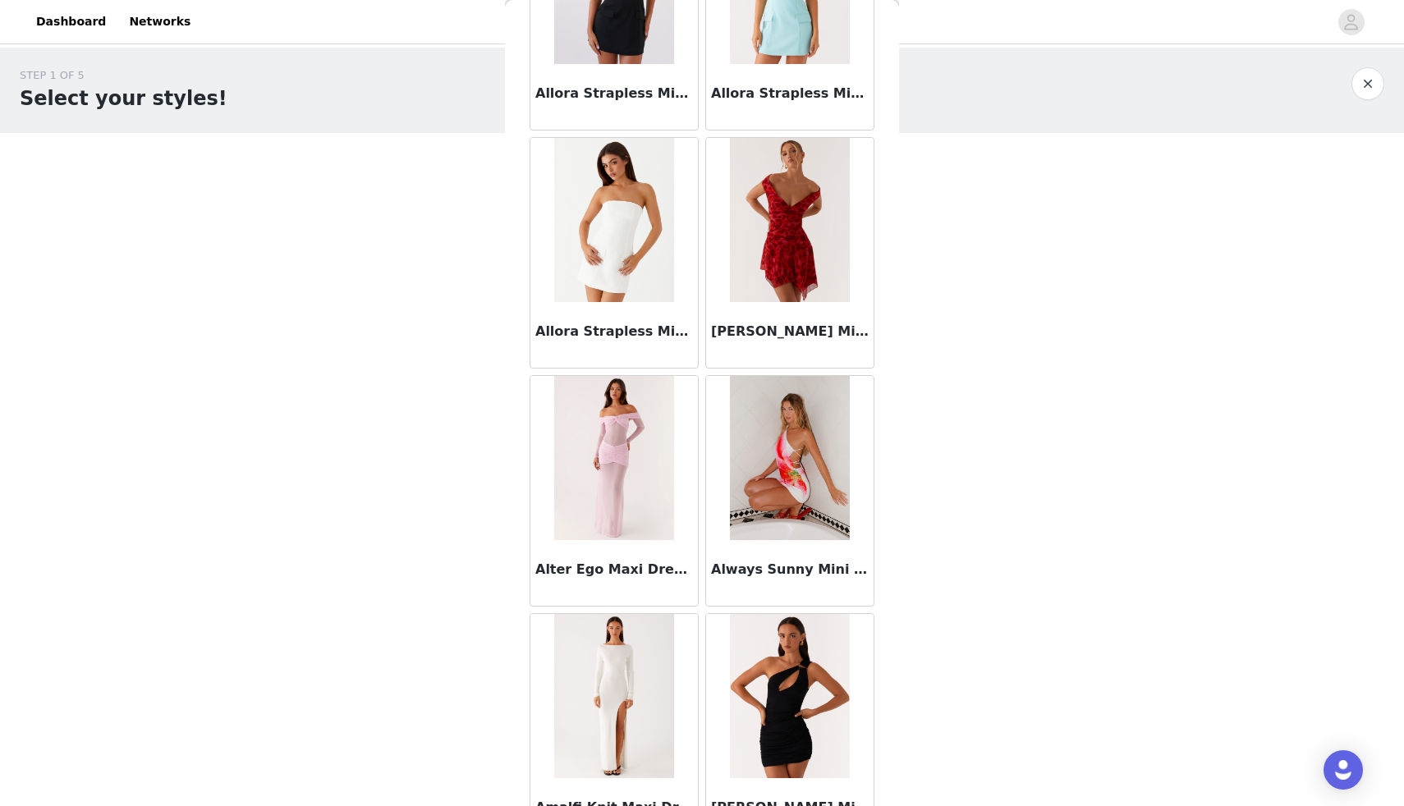
click at [629, 452] on img at bounding box center [613, 458] width 119 height 164
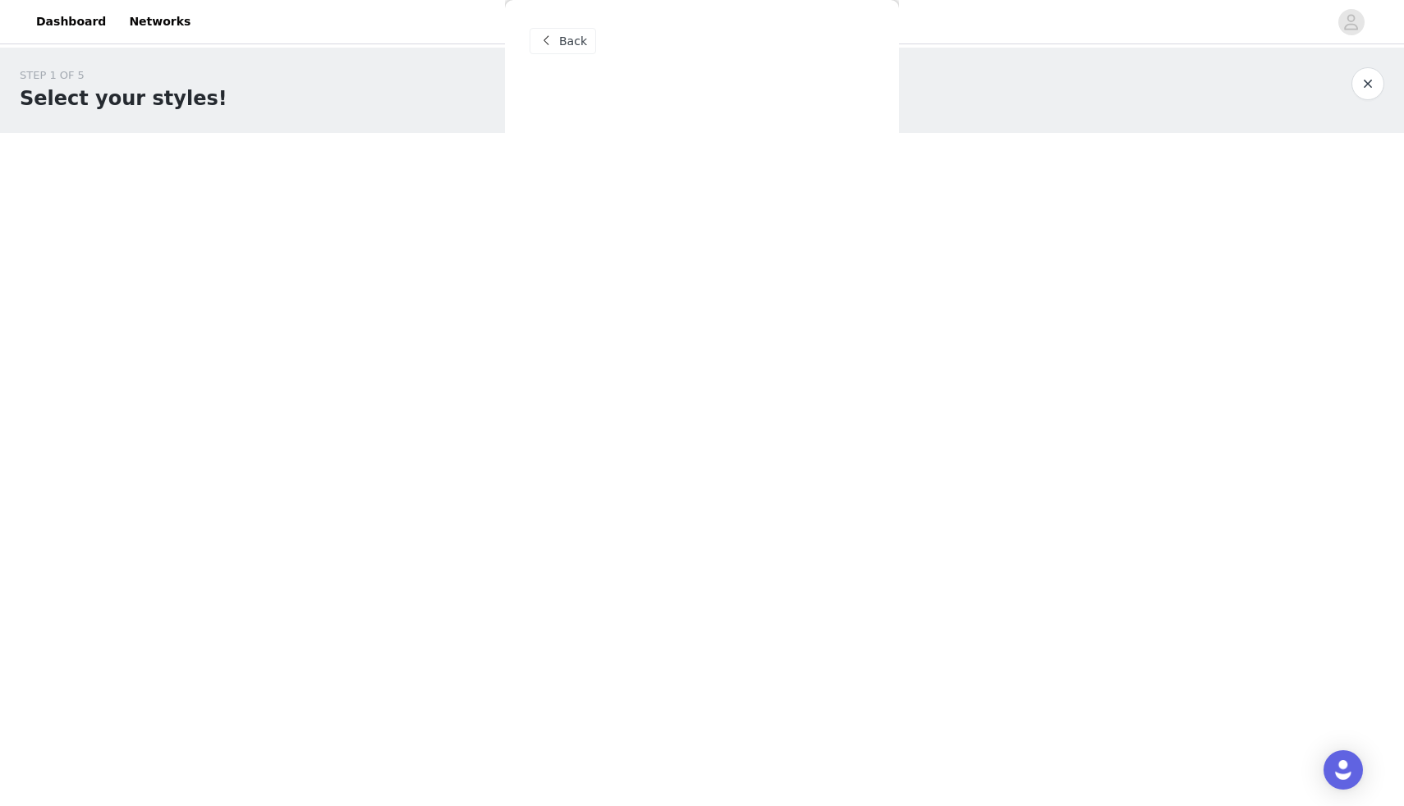
scroll to position [0, 0]
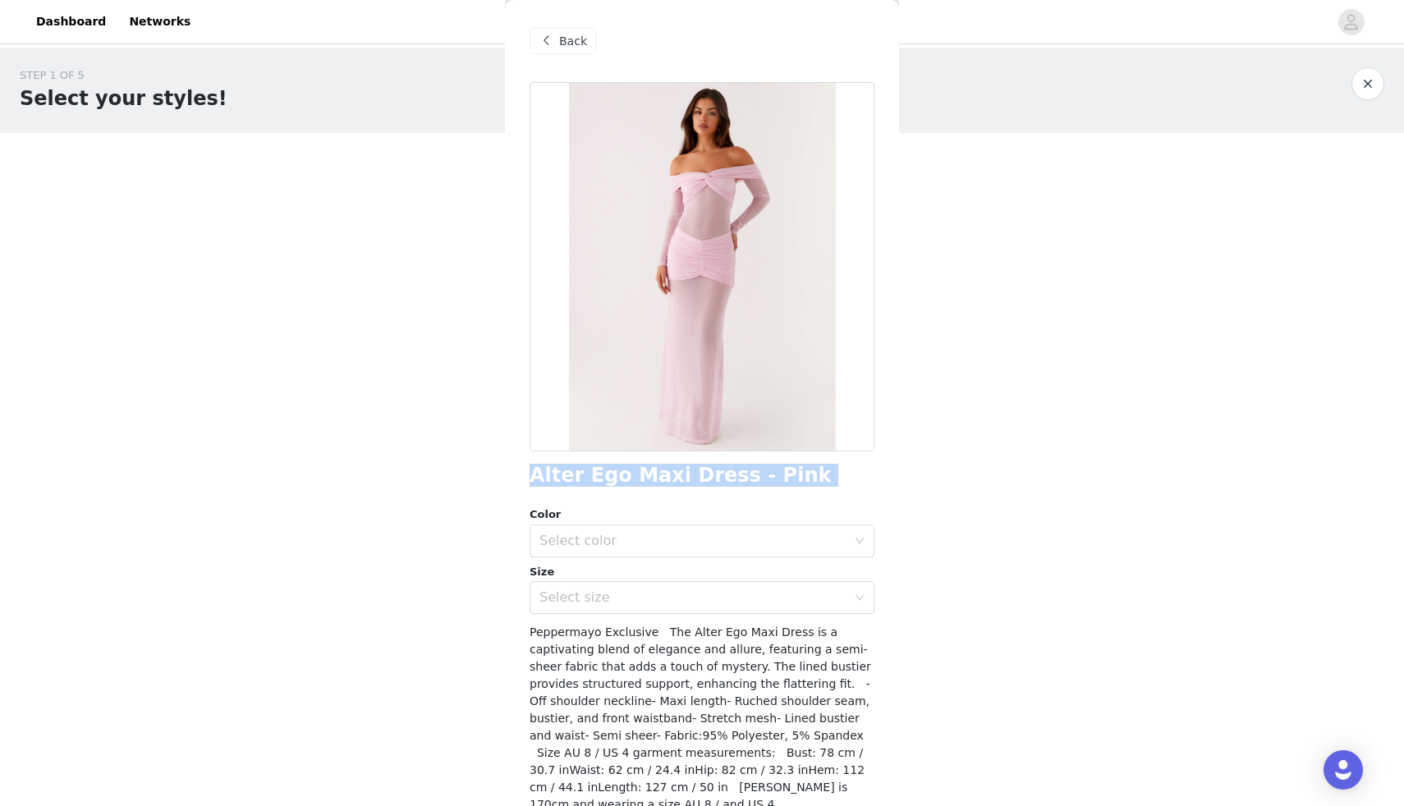
drag, startPoint x: 527, startPoint y: 478, endPoint x: 807, endPoint y: 485, distance: 280.0
click at [807, 485] on div "Back Alter Ego Maxi Dress - Pink Color Select color Size Select size Peppermayo…" at bounding box center [702, 403] width 394 height 806
copy h1 "Alter Ego Maxi Dress - Pink"
click at [556, 54] on div "Back" at bounding box center [702, 41] width 345 height 82
click at [559, 43] on span "Back" at bounding box center [573, 41] width 28 height 17
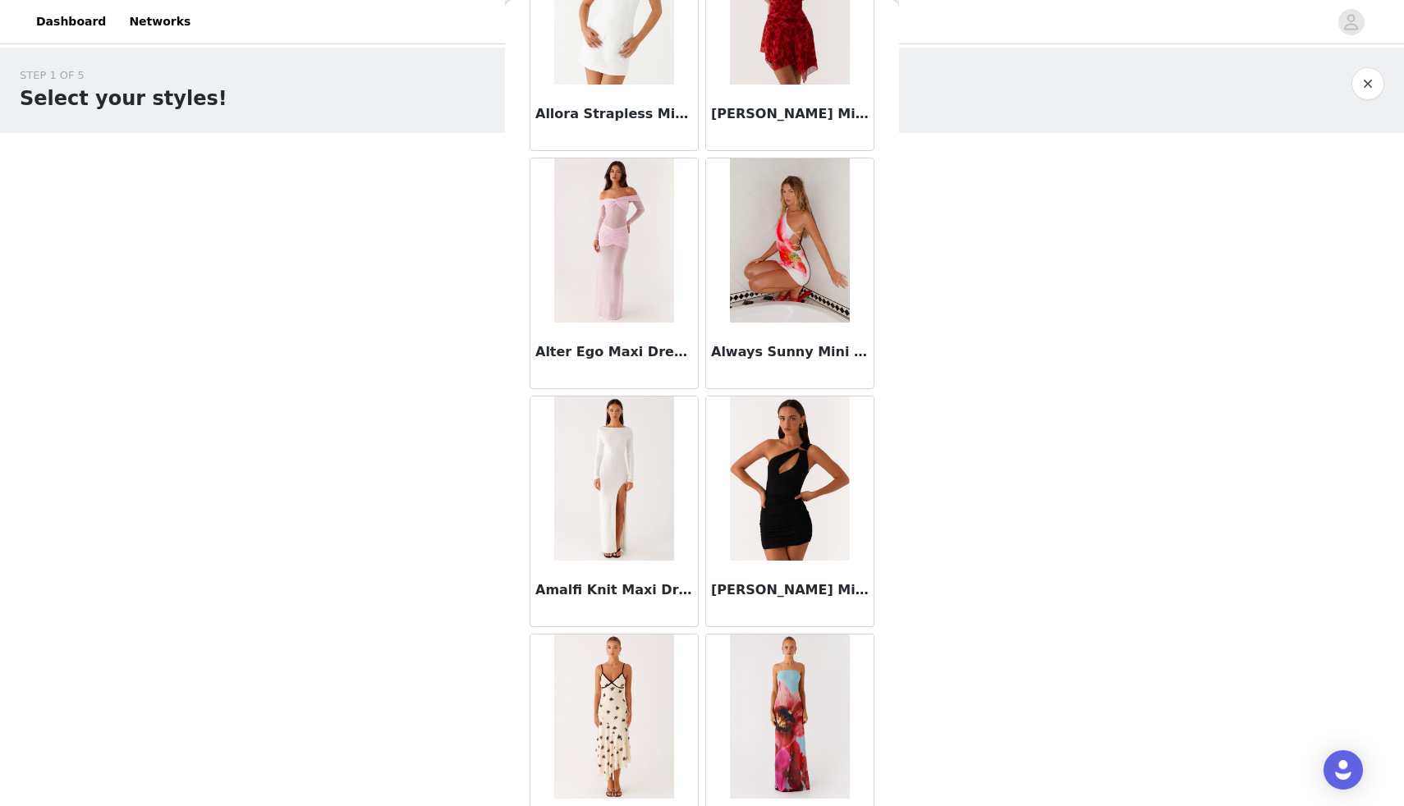
scroll to position [4087, 0]
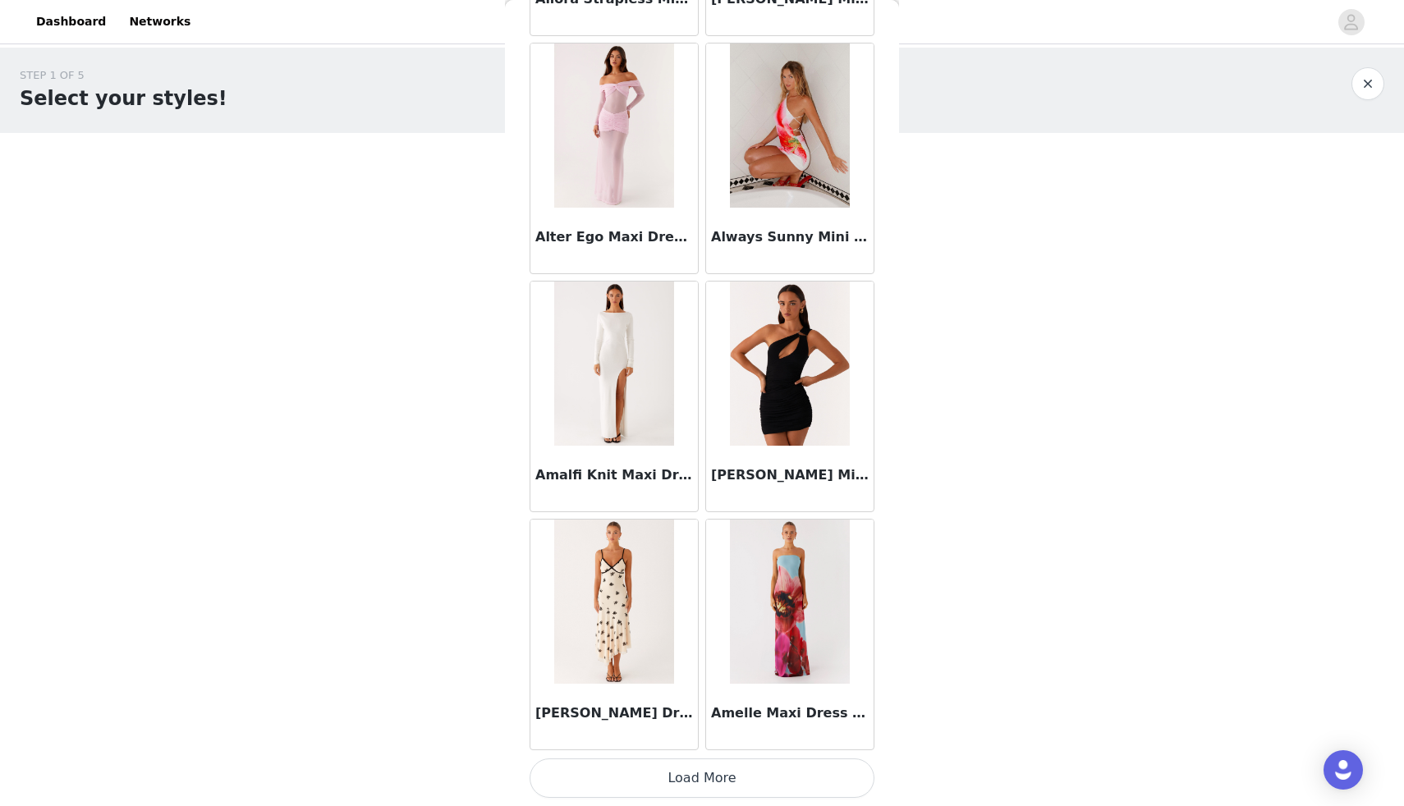
click at [670, 792] on button "Load More" at bounding box center [702, 778] width 345 height 39
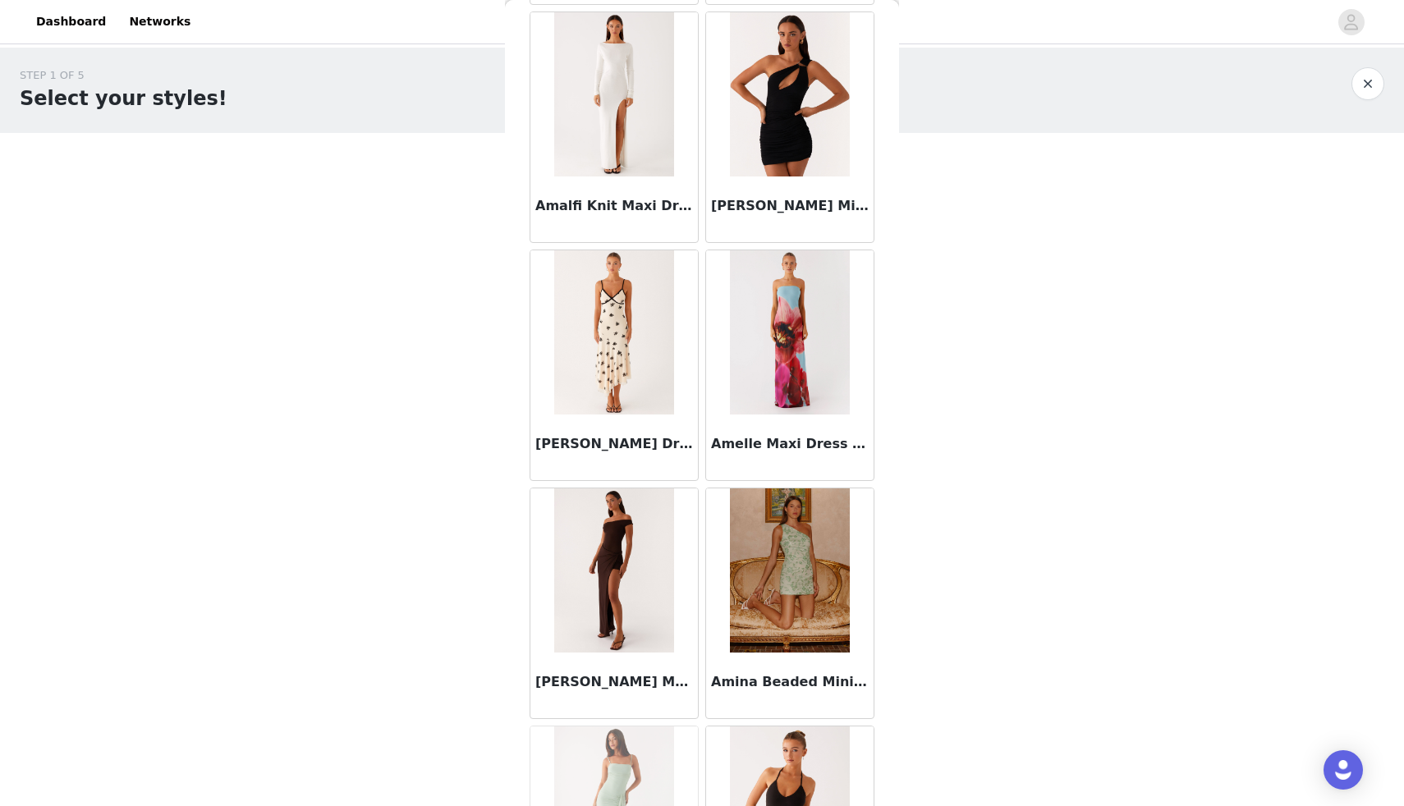
scroll to position [4363, 0]
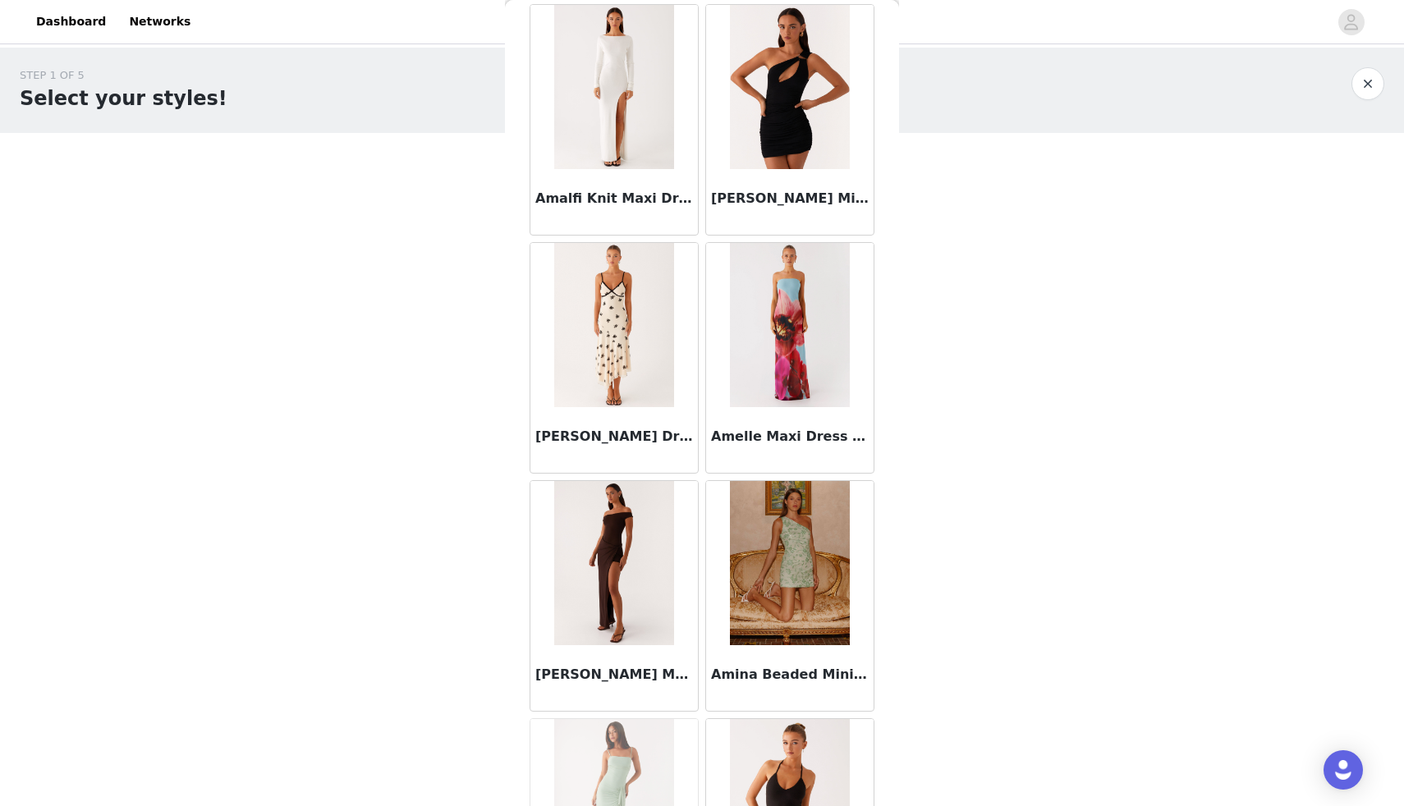
click at [832, 402] on img at bounding box center [789, 325] width 119 height 164
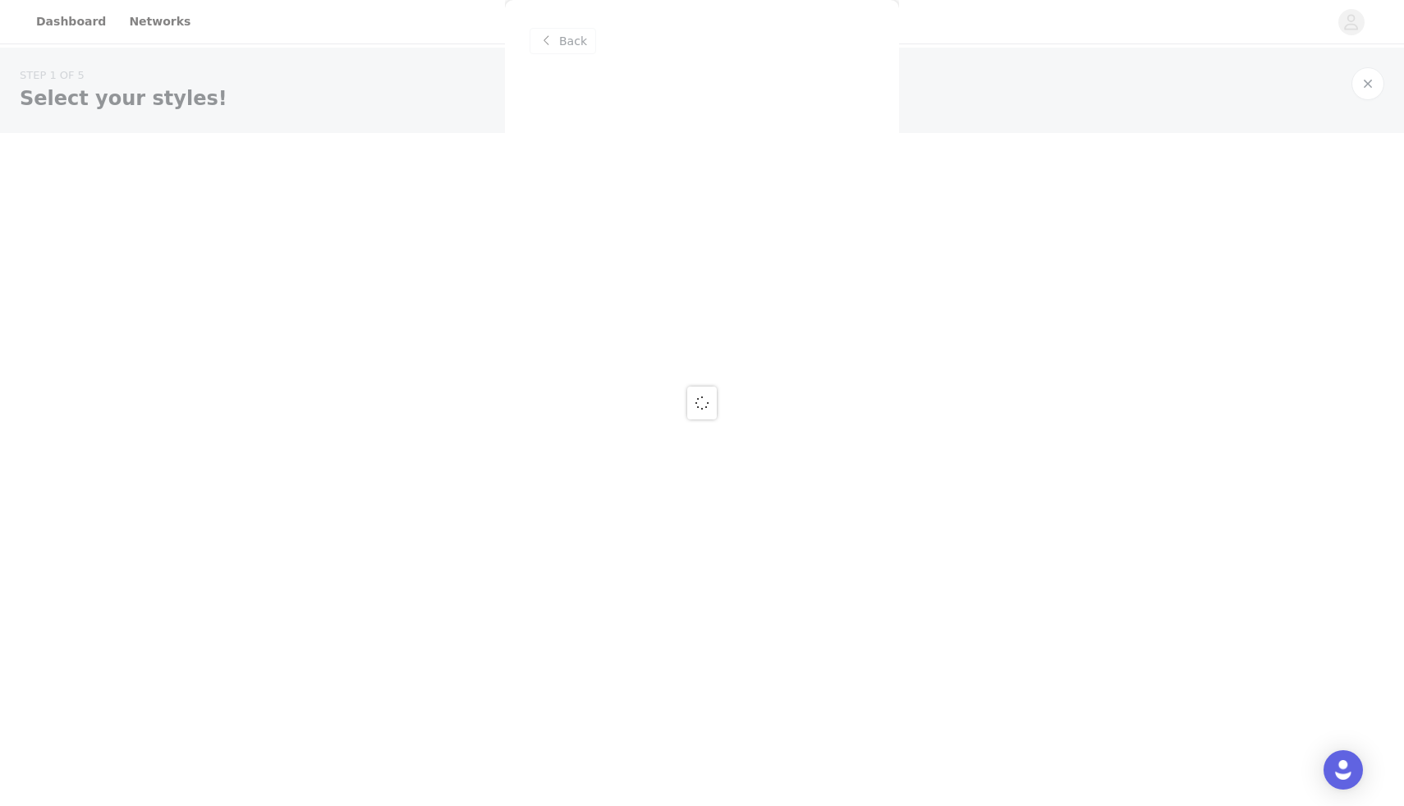
scroll to position [0, 0]
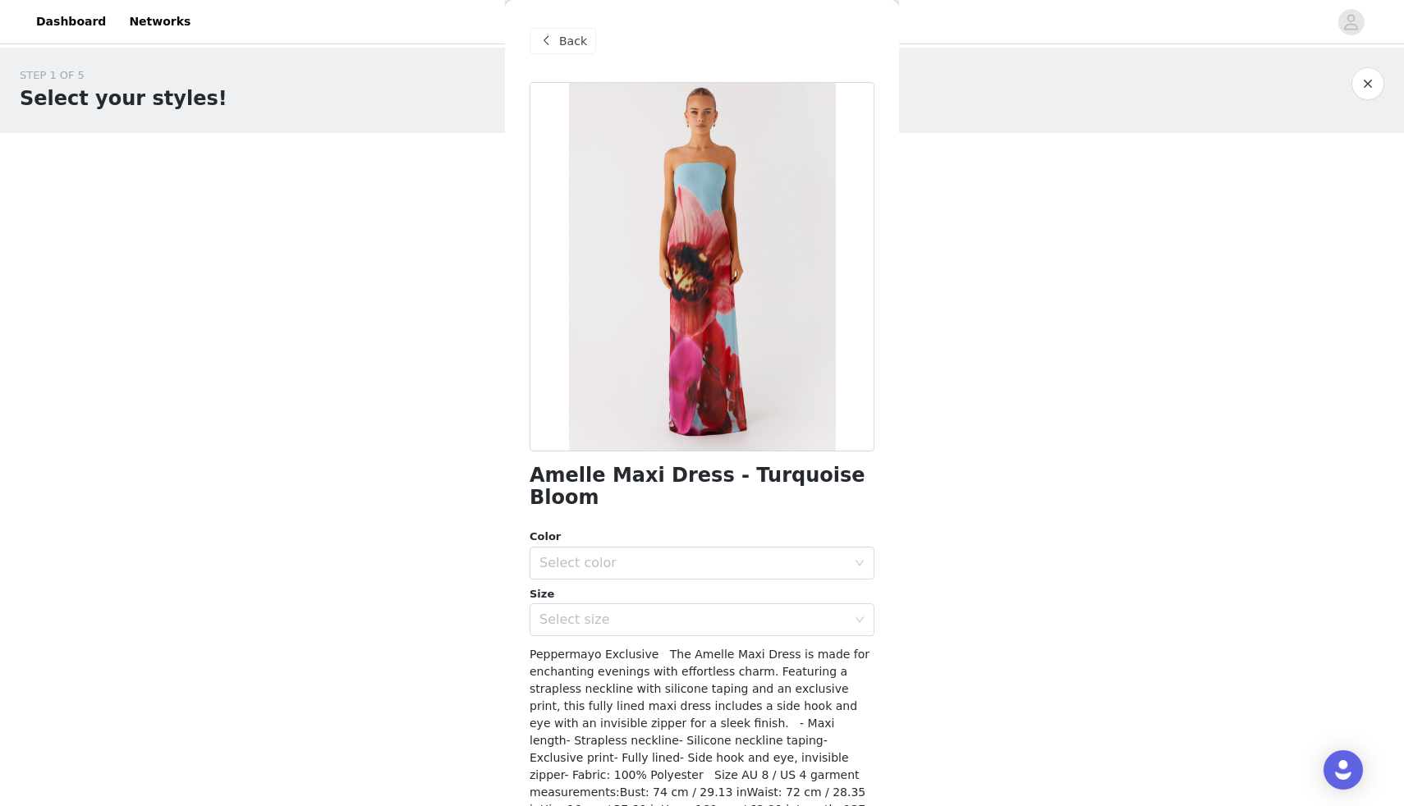
click at [556, 482] on h1 "Amelle Maxi Dress - Turquoise Bloom" at bounding box center [702, 487] width 345 height 44
copy div "Amelle Maxi Dress - Turquoise Bloom"
click at [540, 32] on span at bounding box center [546, 41] width 20 height 20
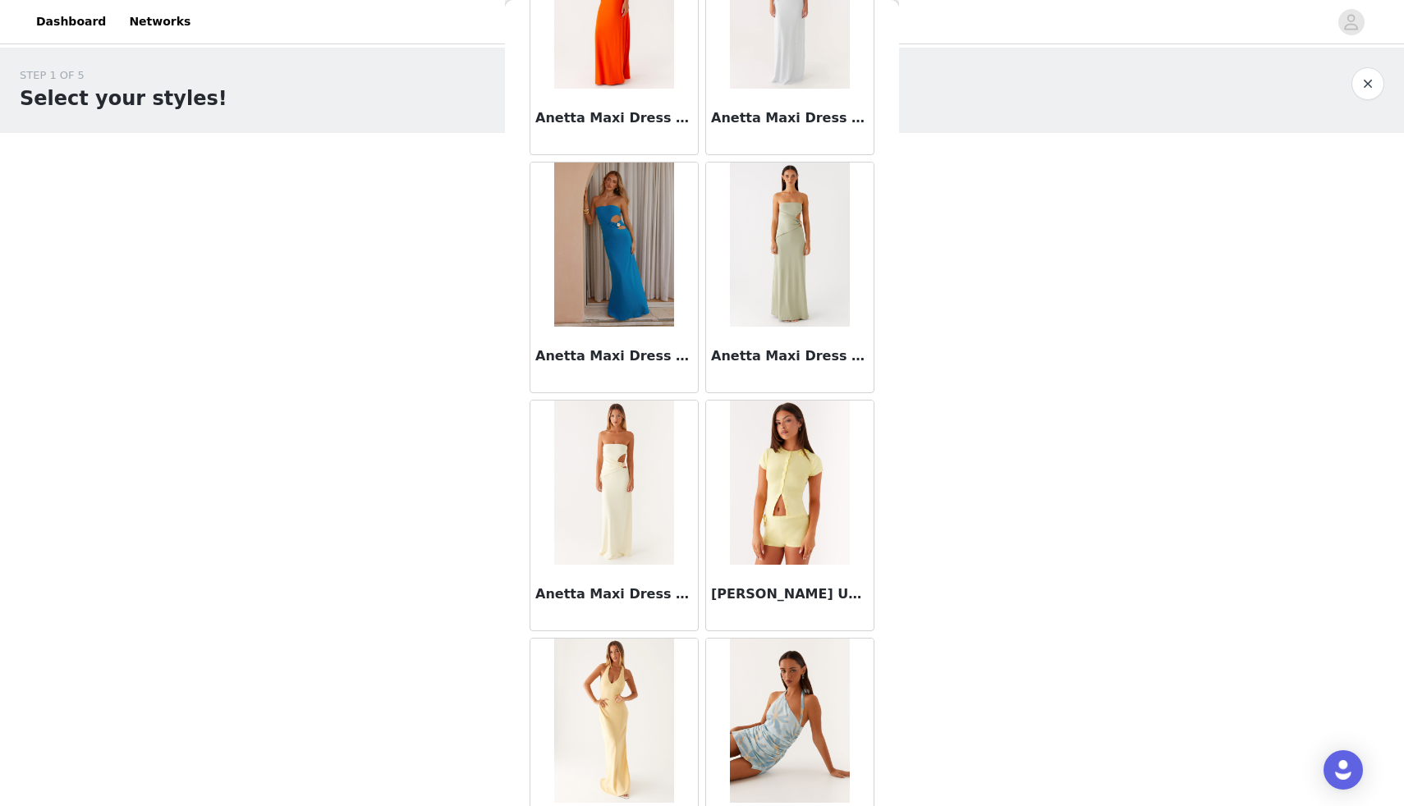
scroll to position [6468, 0]
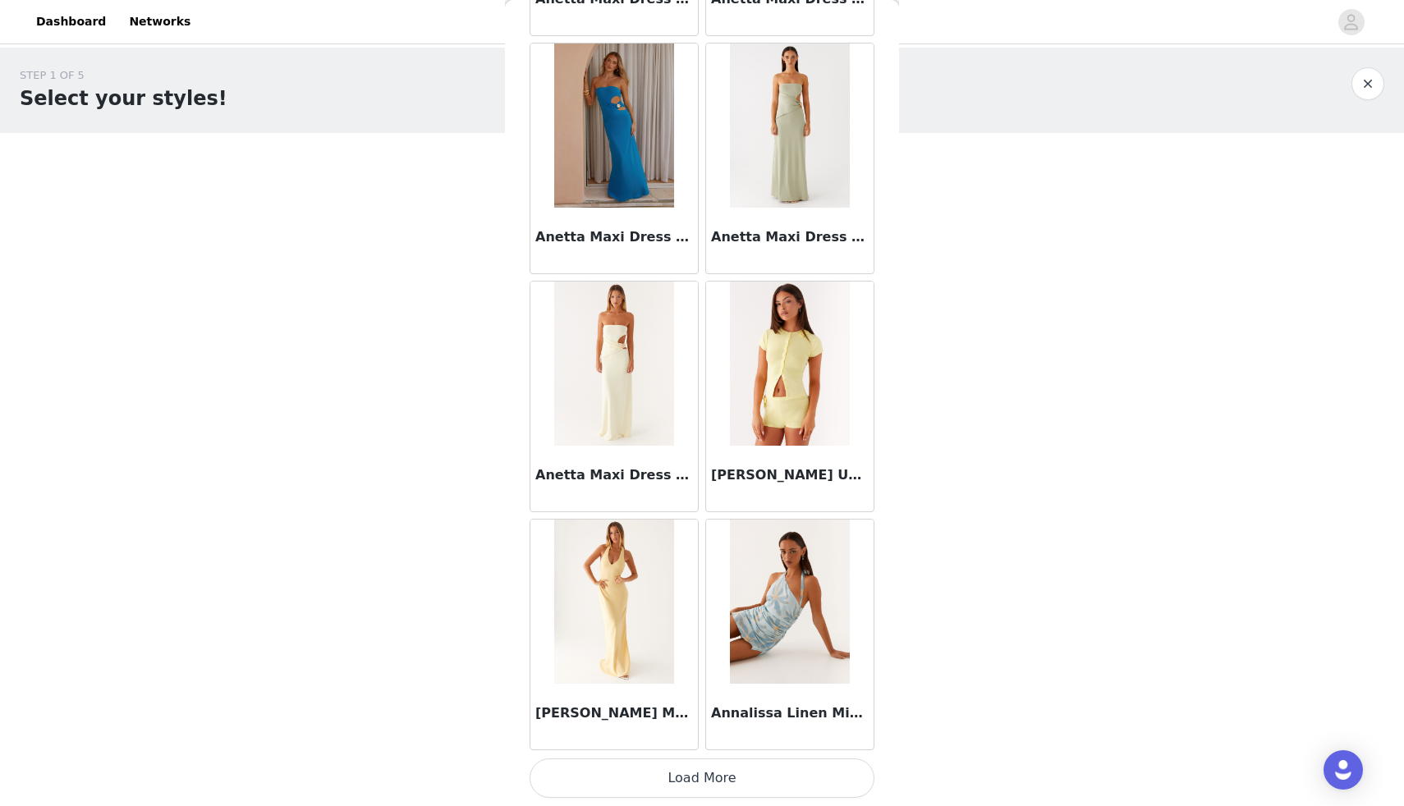
click at [689, 781] on button "Load More" at bounding box center [702, 778] width 345 height 39
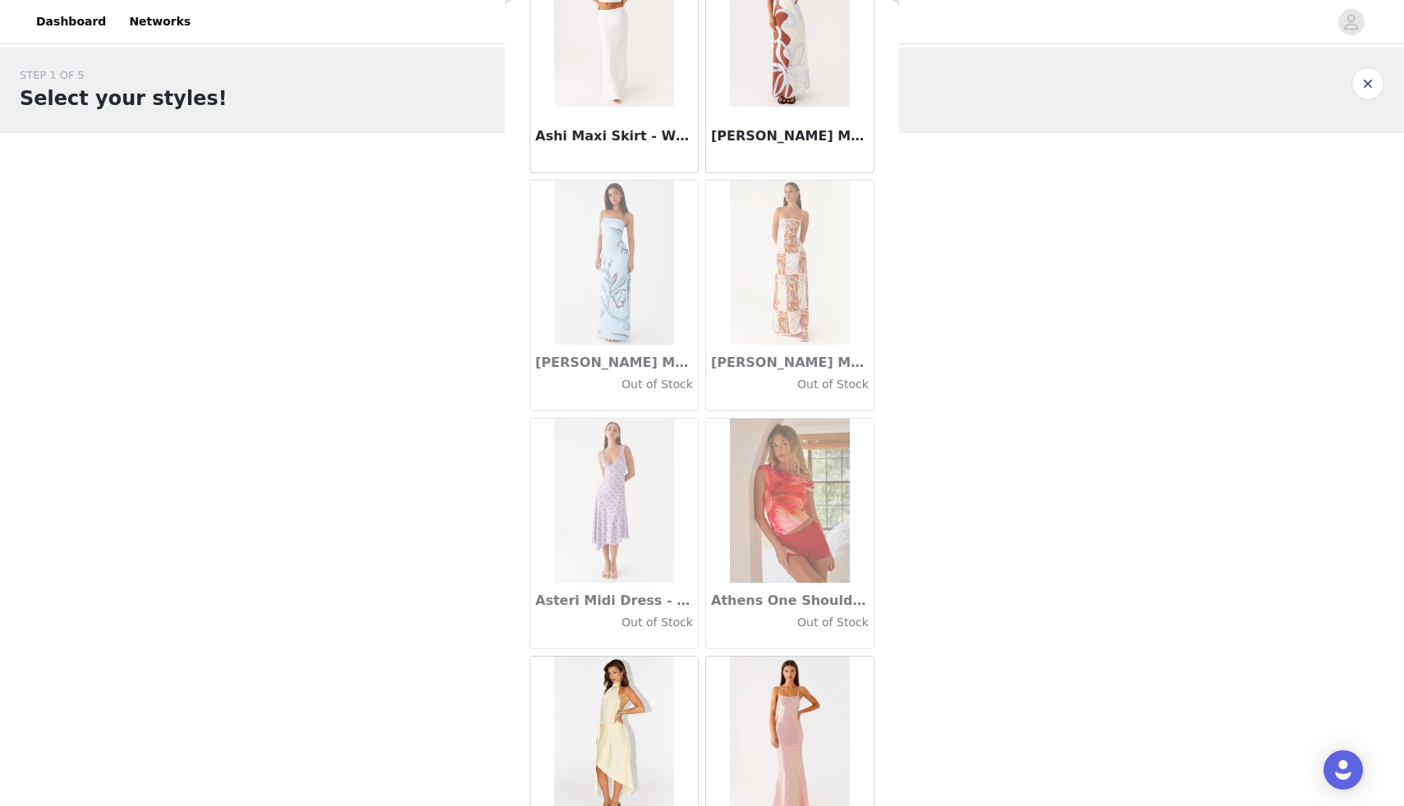
scroll to position [8848, 0]
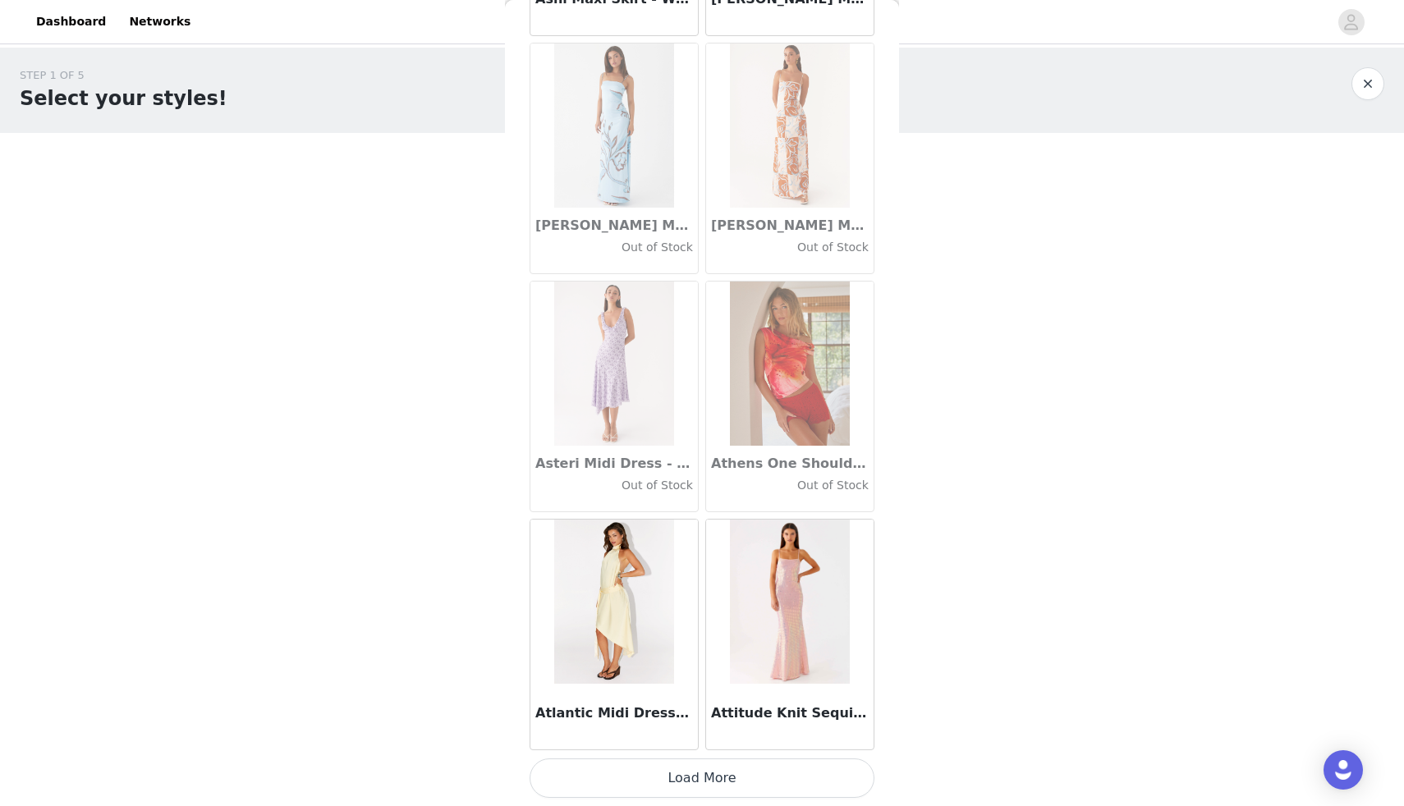
click at [668, 775] on button "Load More" at bounding box center [702, 778] width 345 height 39
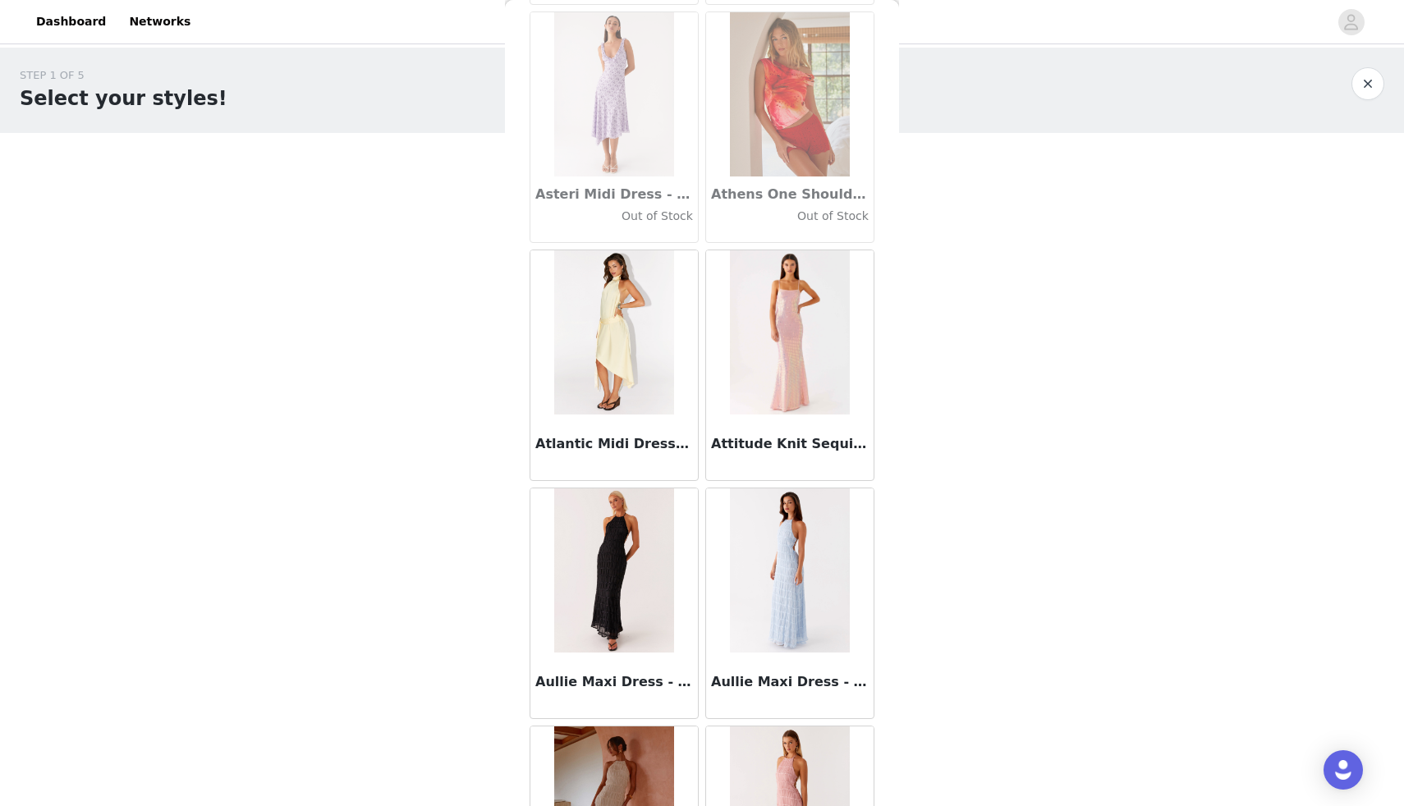
scroll to position [9130, 0]
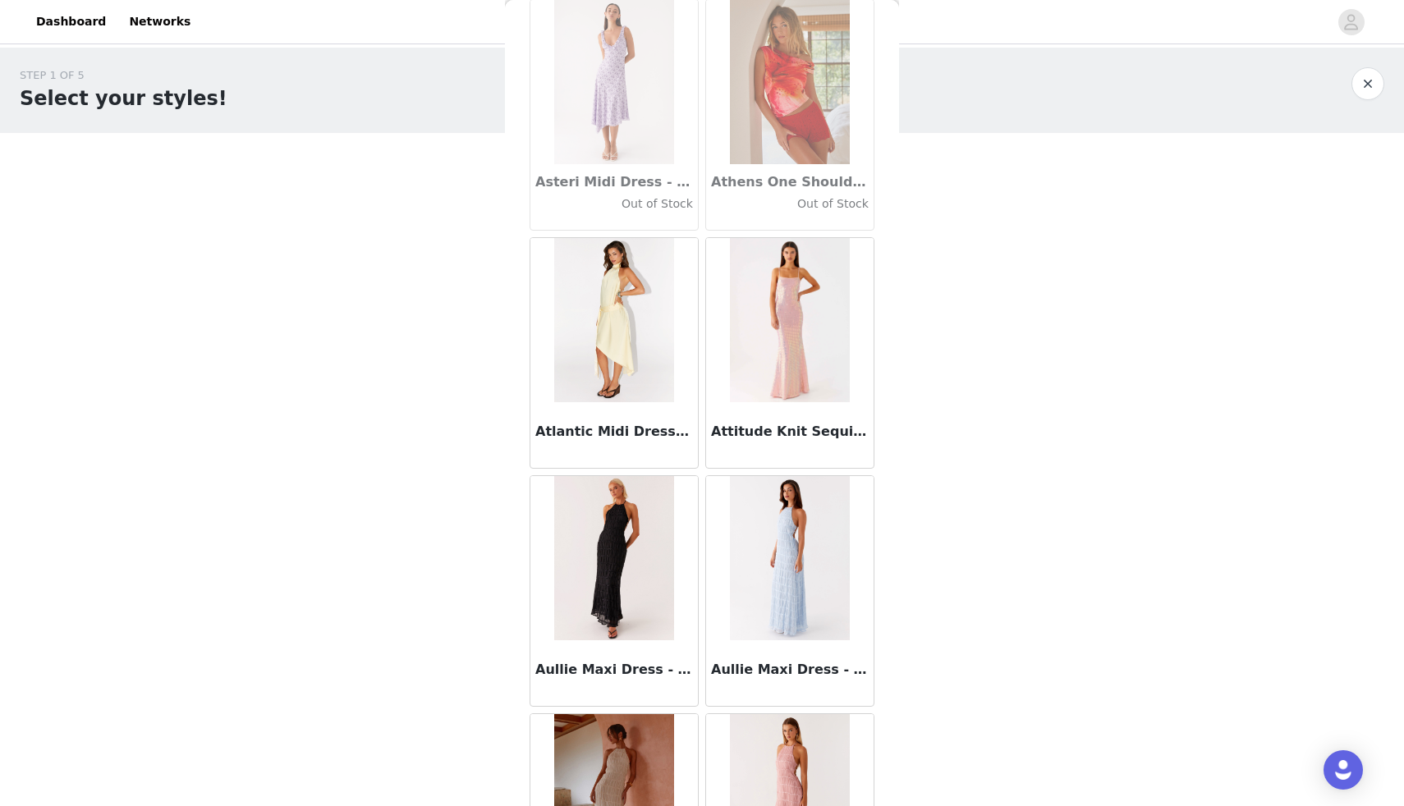
click at [824, 378] on img at bounding box center [789, 320] width 119 height 164
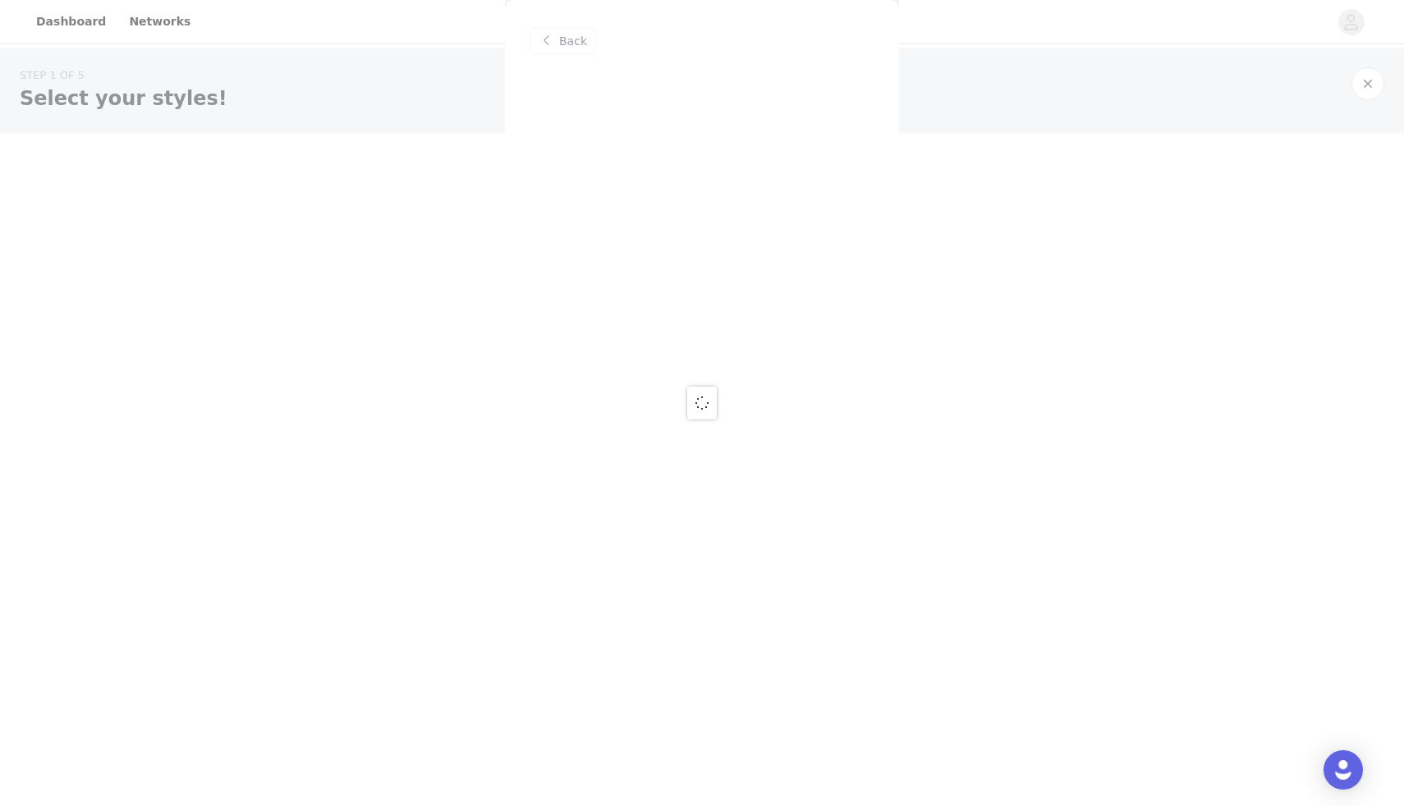
scroll to position [0, 0]
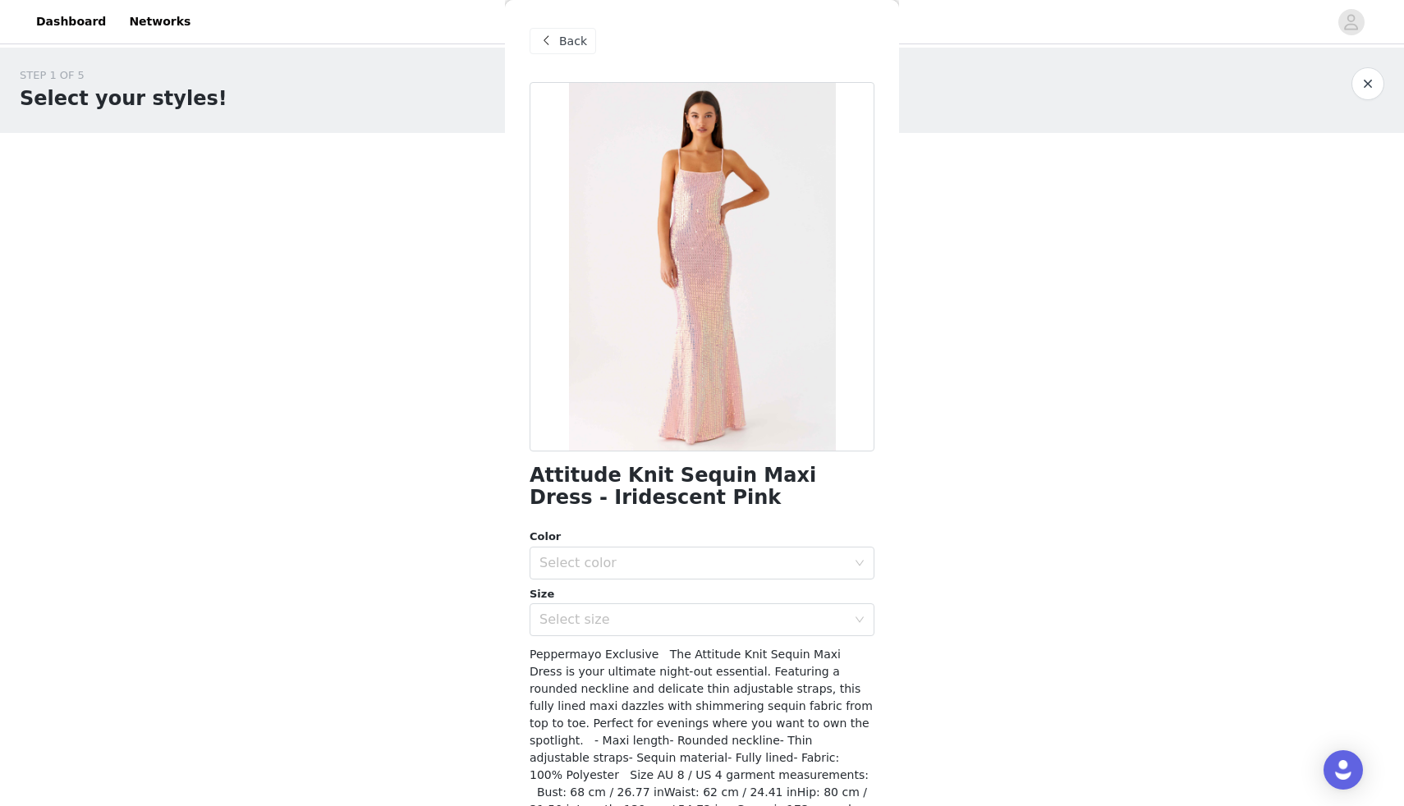
click at [603, 478] on h1 "Attitude Knit Sequin Maxi Dress - Iridescent Pink" at bounding box center [702, 487] width 345 height 44
copy div "Attitude Knit Sequin Maxi Dress - Iridescent Pink"
